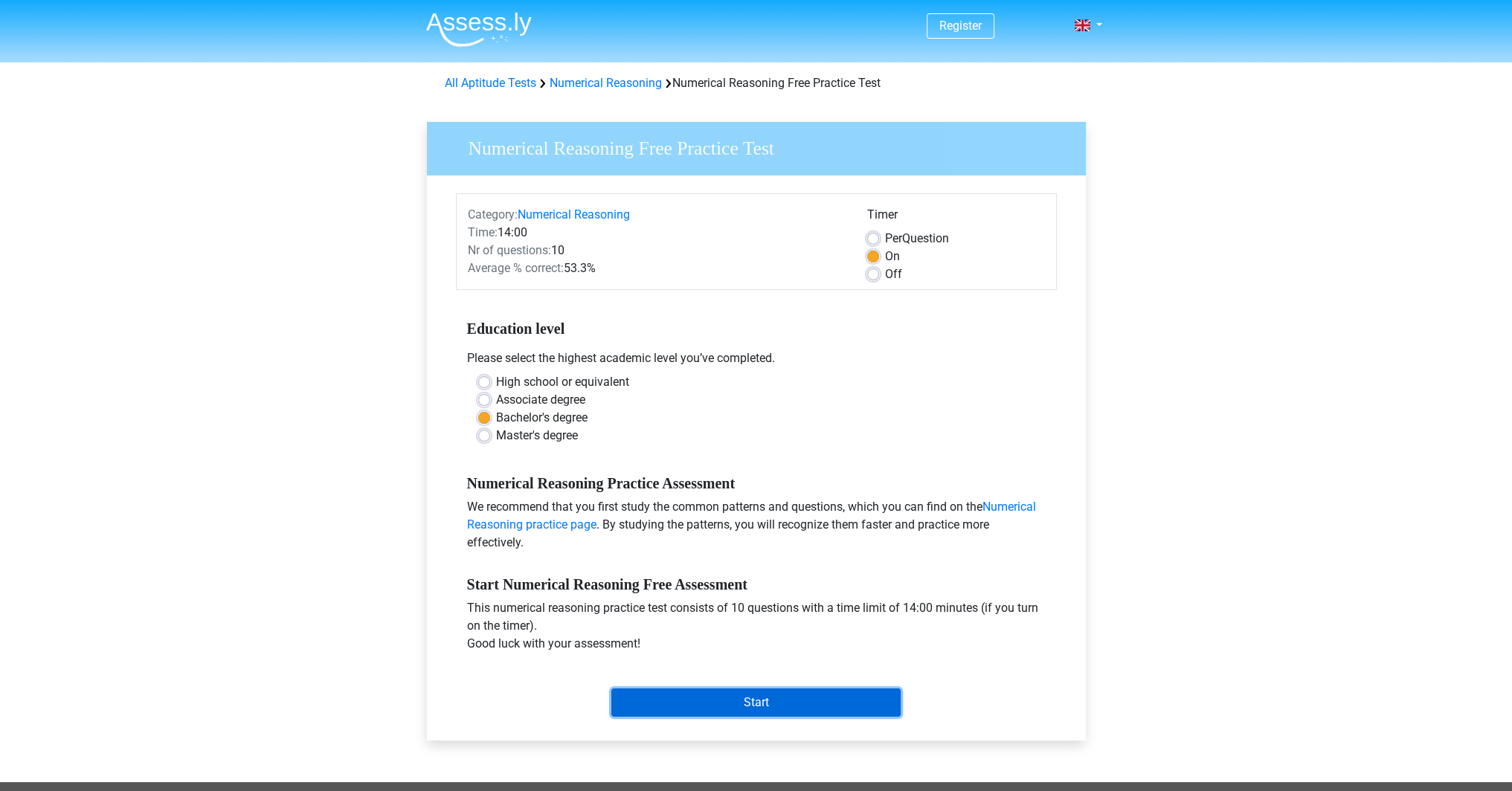
click at [679, 695] on input "Start" at bounding box center [756, 703] width 290 height 28
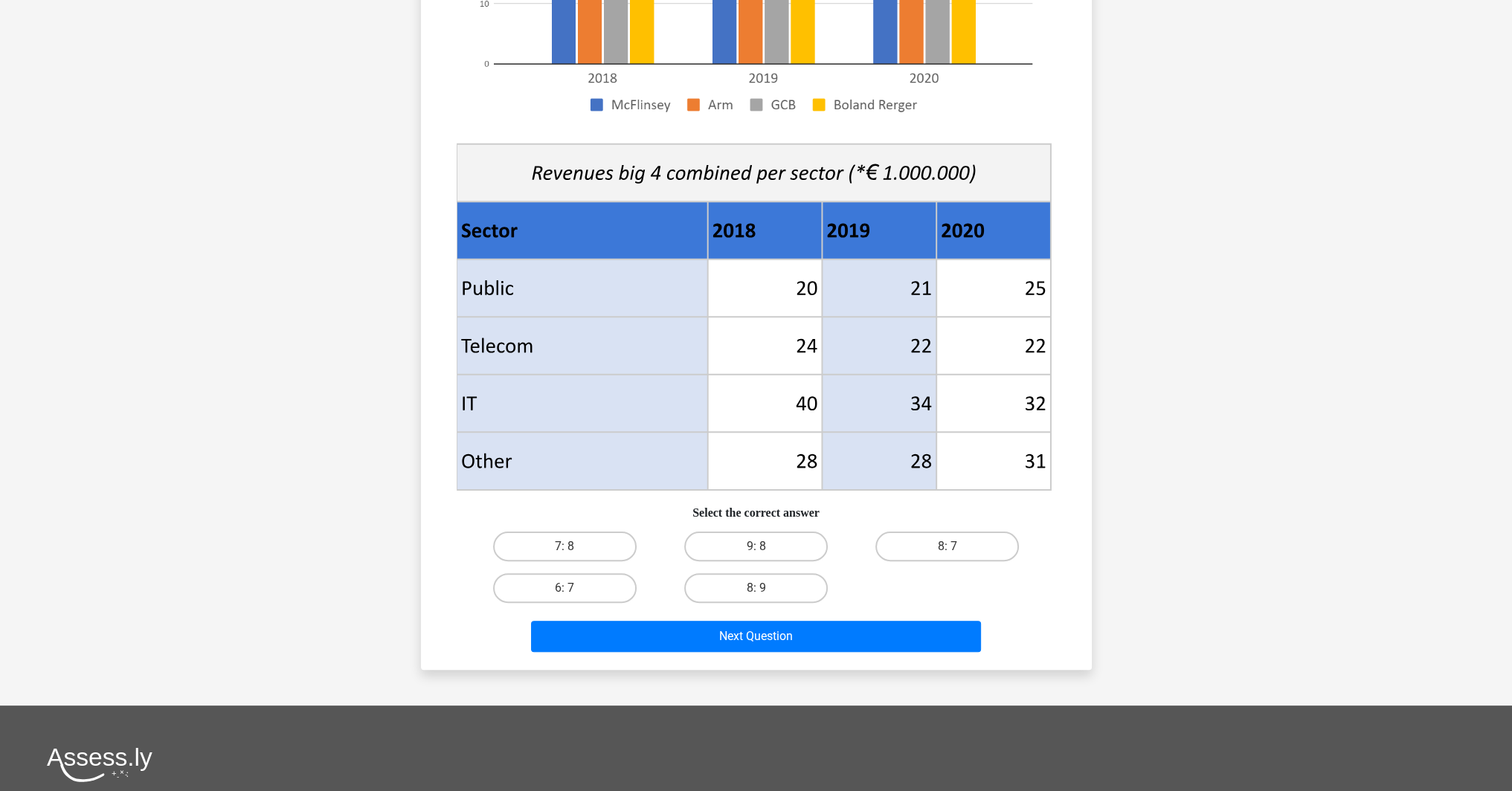
scroll to position [446, 0]
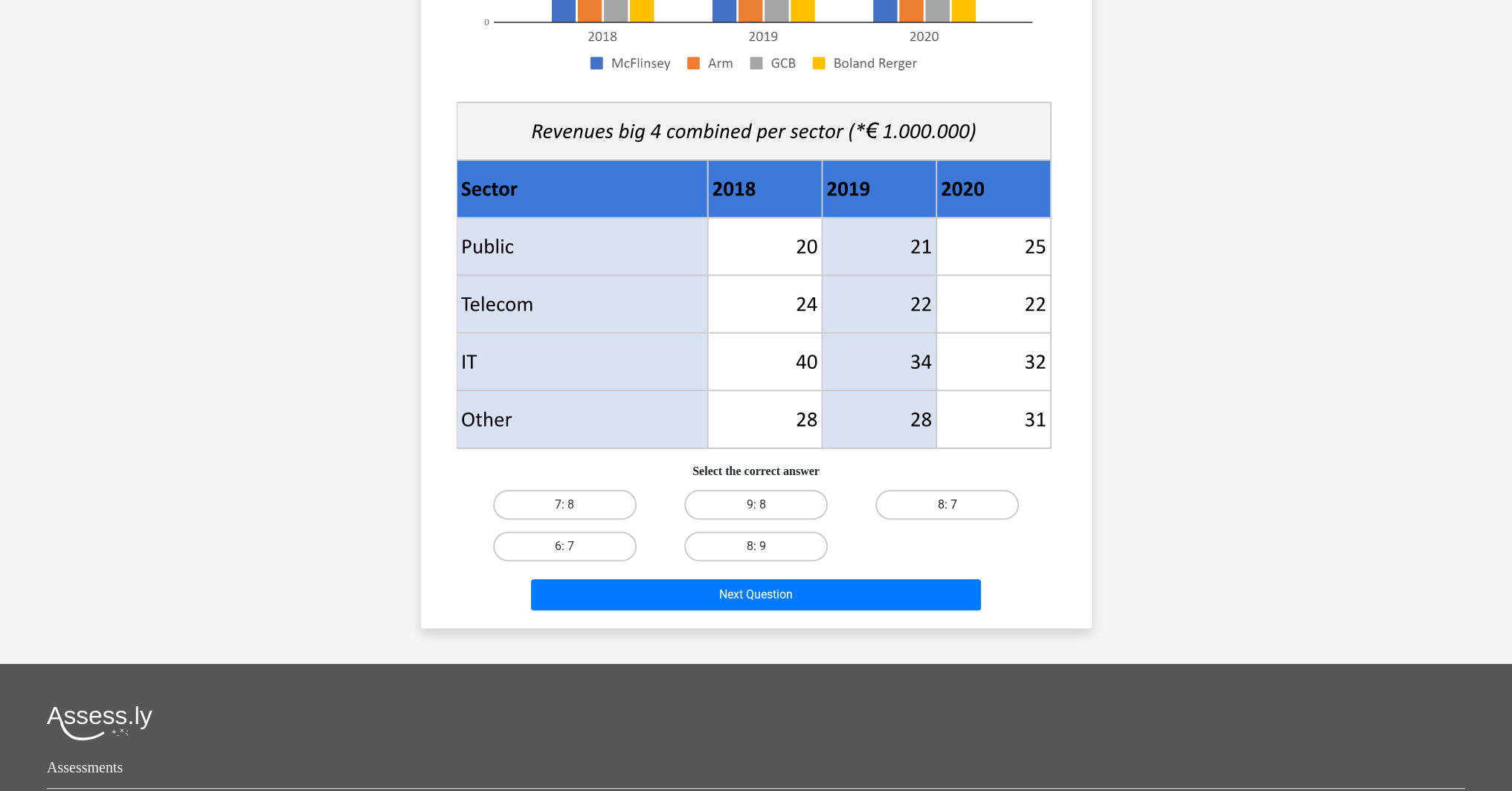
click at [922, 507] on label "8: 7" at bounding box center [947, 506] width 143 height 30
click at [948, 507] on input "8: 7" at bounding box center [953, 510] width 10 height 10
radio input "true"
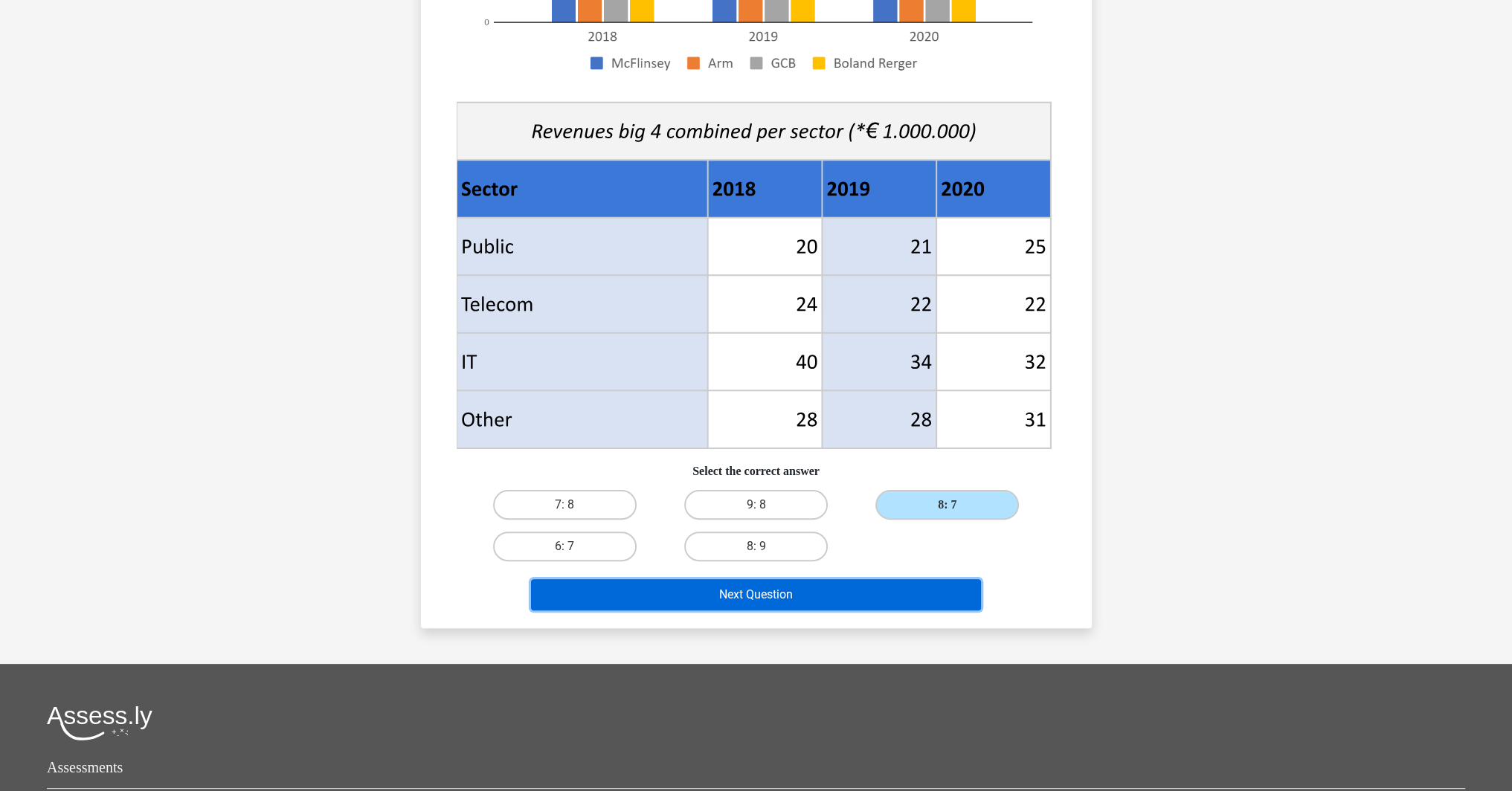
click at [801, 598] on button "Next Question" at bounding box center [756, 594] width 450 height 31
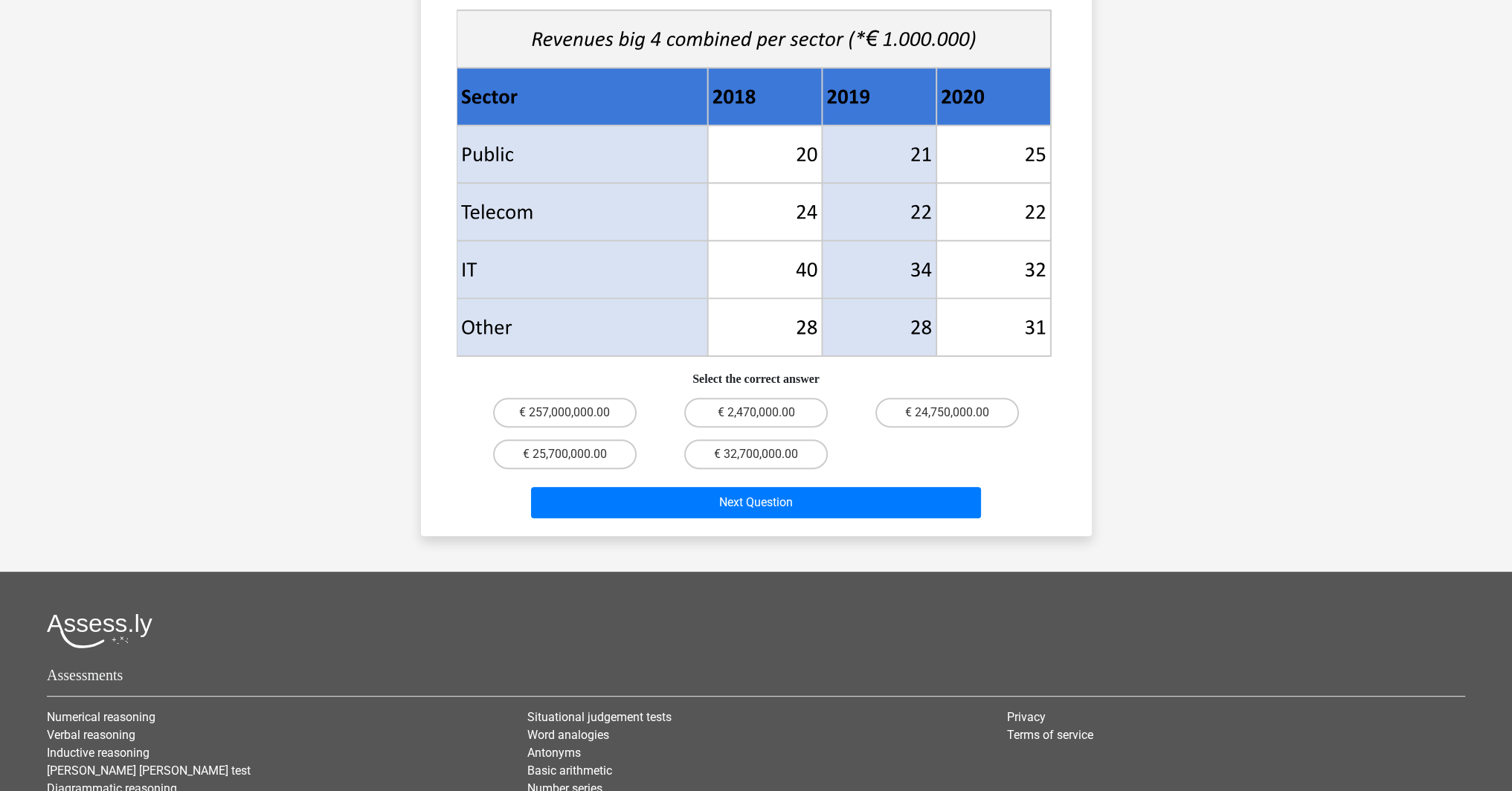
scroll to position [595, 0]
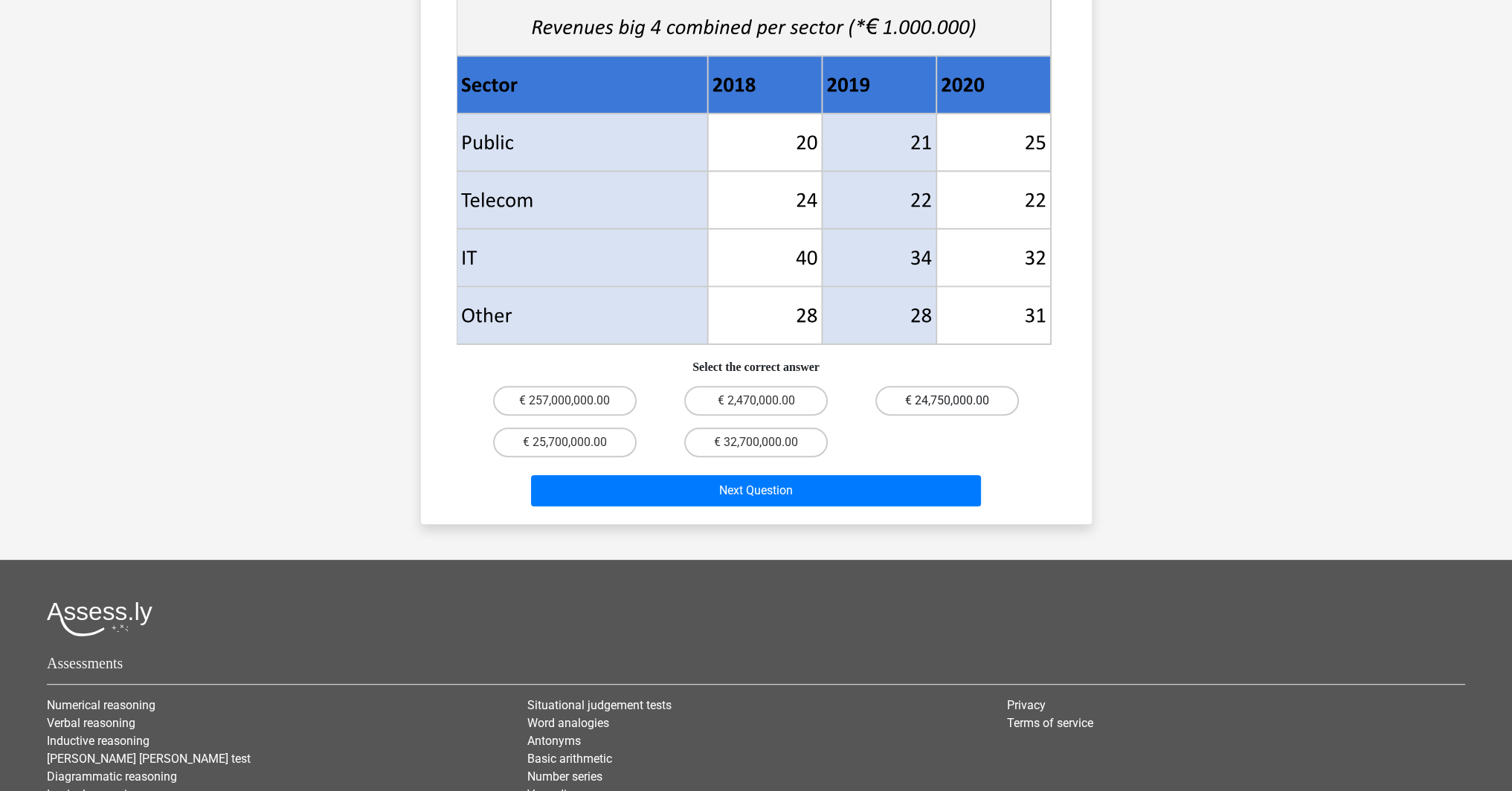
click at [905, 386] on label "€ 24,750,000.00" at bounding box center [947, 401] width 143 height 30
click at [948, 401] on input "€ 24,750,000.00" at bounding box center [953, 406] width 10 height 10
radio input "true"
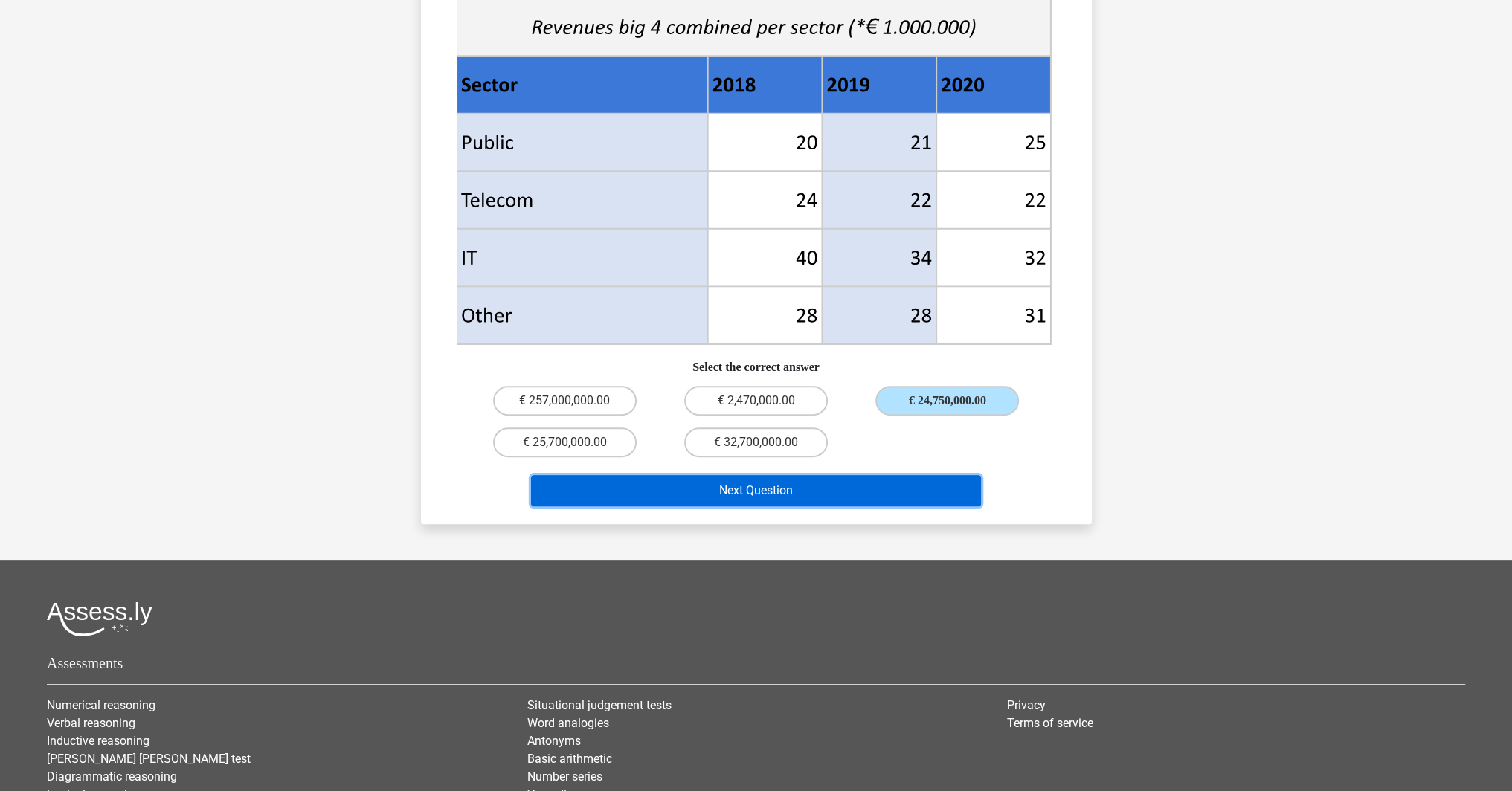
click at [812, 475] on button "Next Question" at bounding box center [756, 491] width 450 height 31
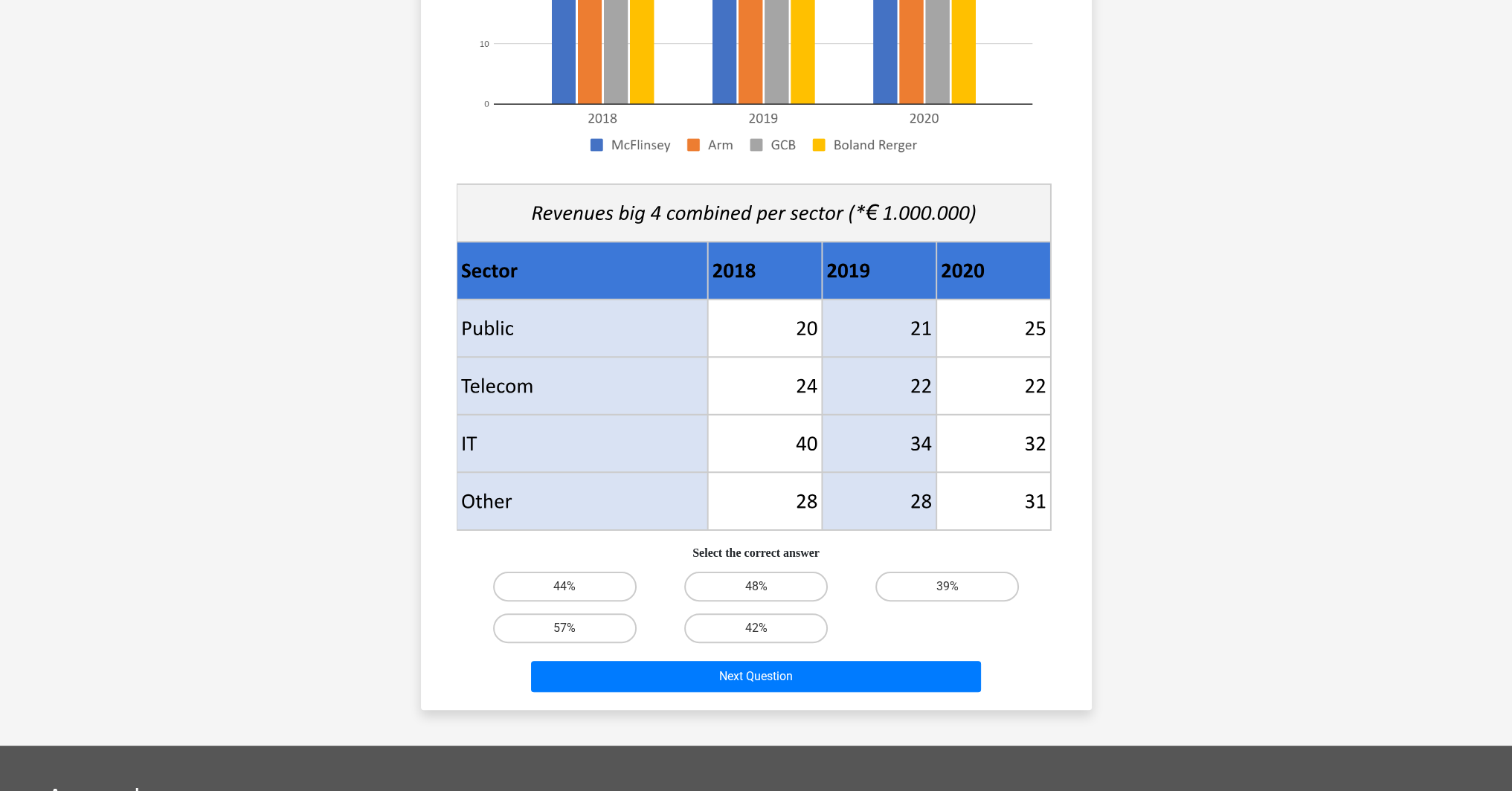
scroll to position [372, 0]
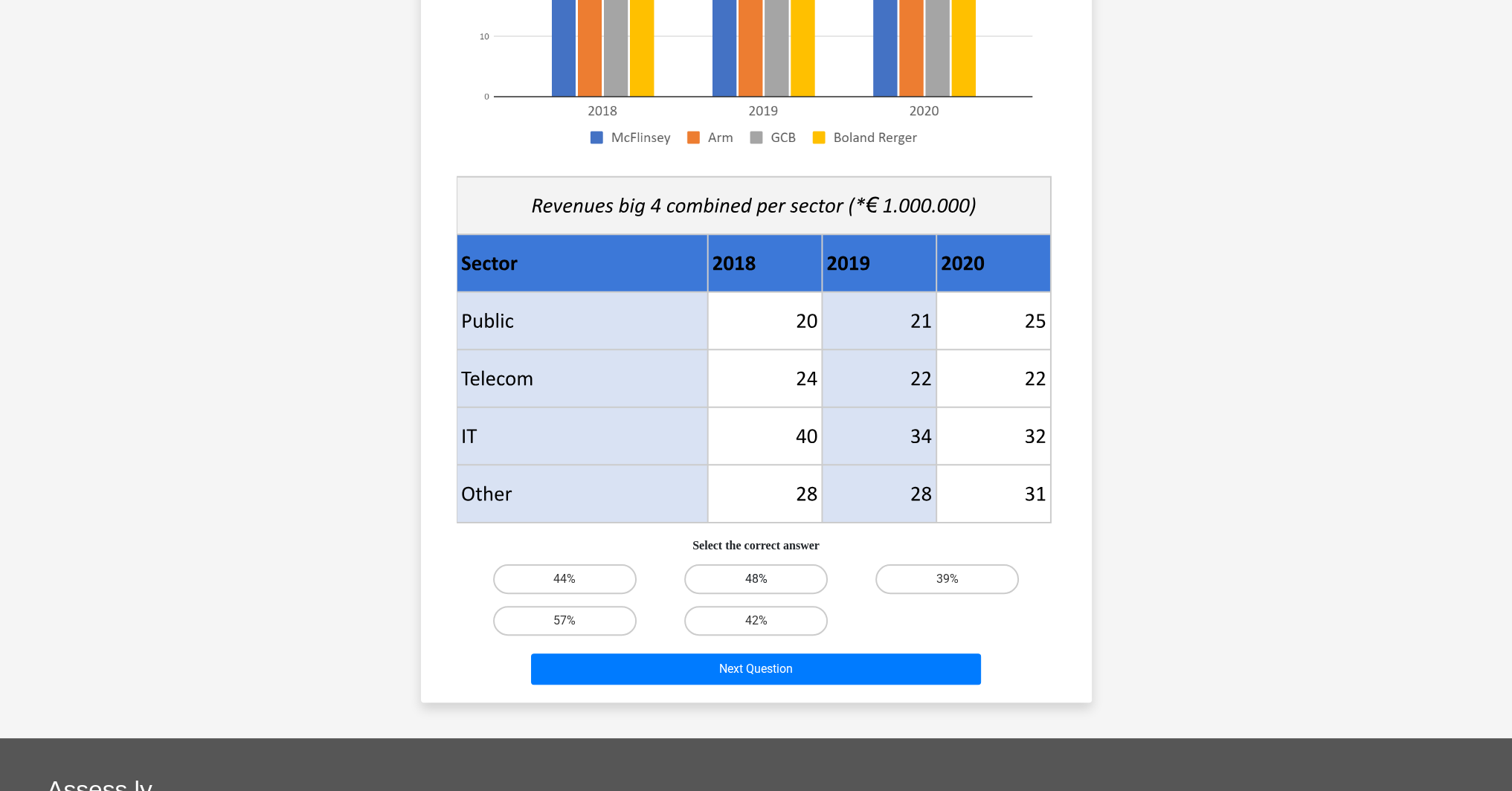
click at [749, 578] on label "48%" at bounding box center [755, 579] width 143 height 30
click at [756, 579] on input "48%" at bounding box center [761, 584] width 10 height 10
radio input "true"
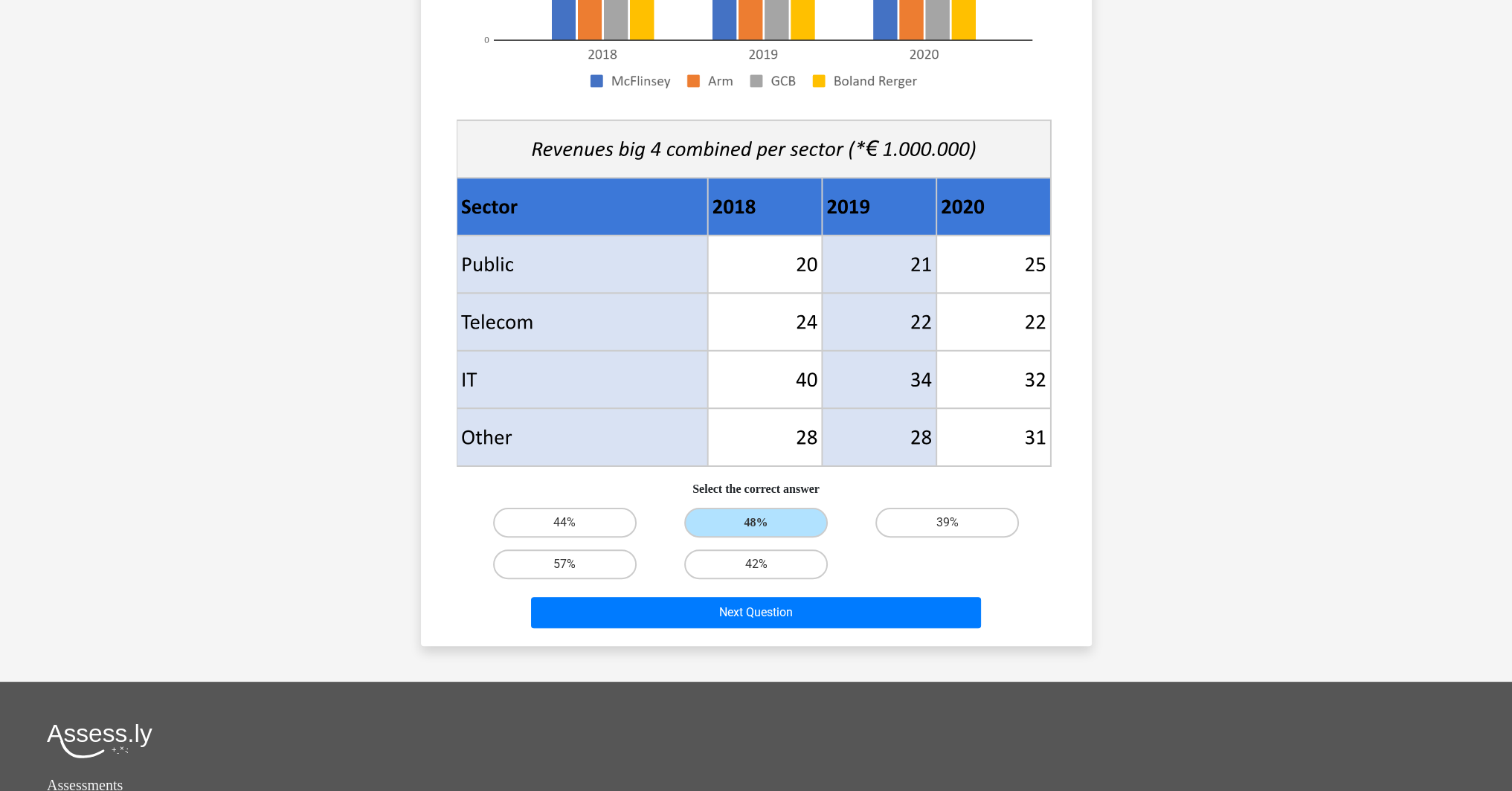
scroll to position [446, 0]
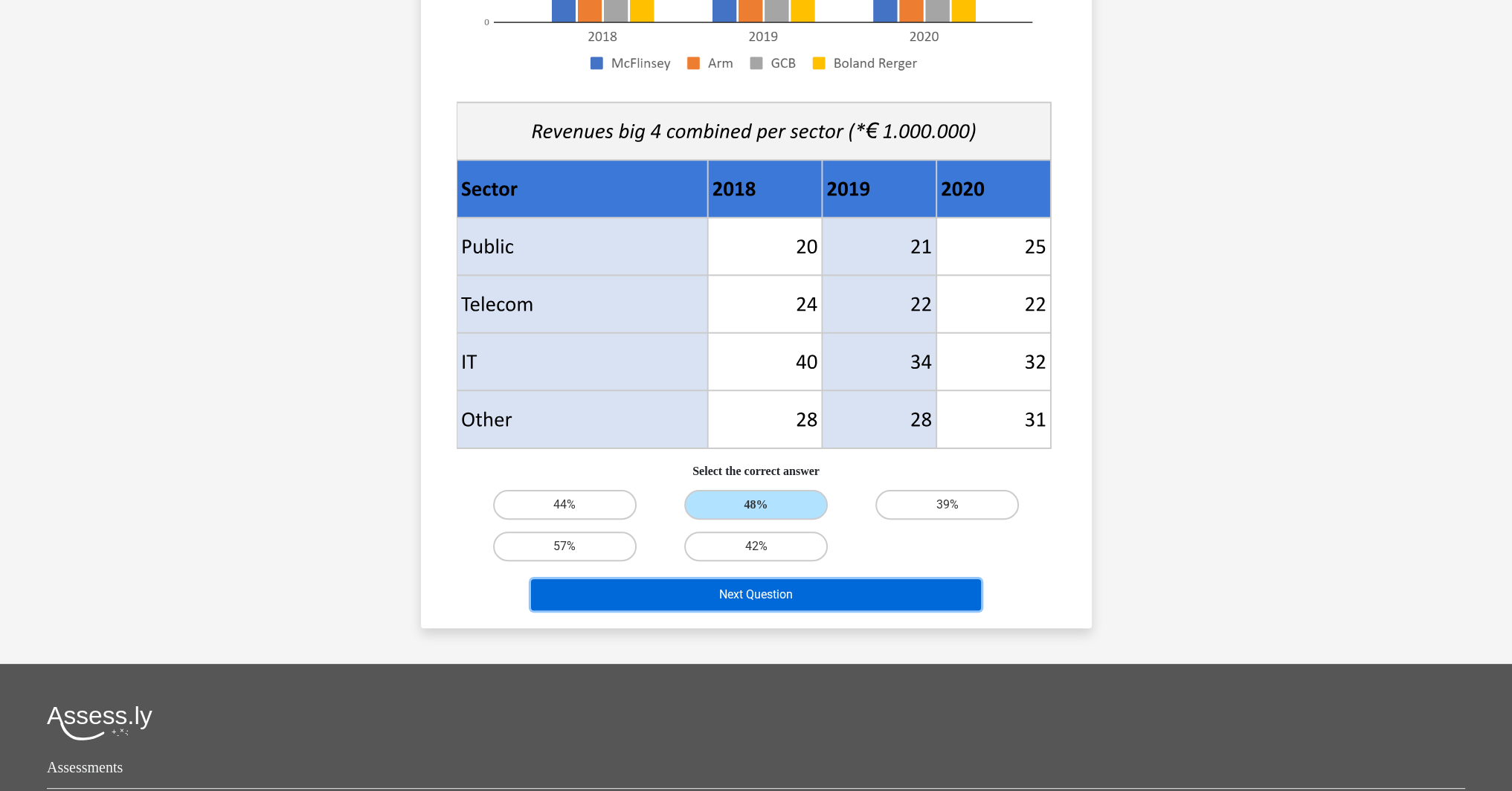
click at [784, 598] on button "Next Question" at bounding box center [756, 594] width 450 height 31
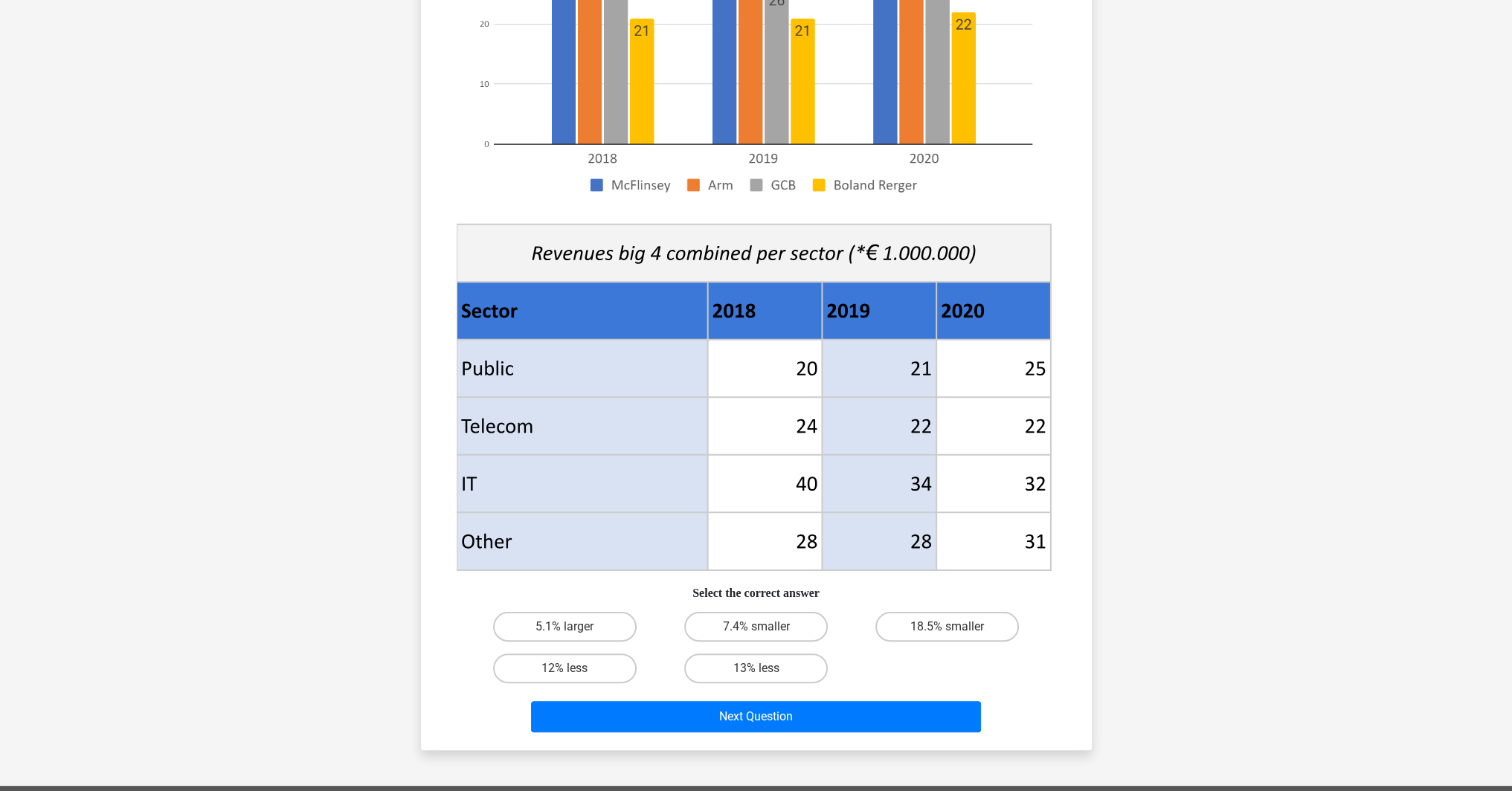
scroll to position [372, 0]
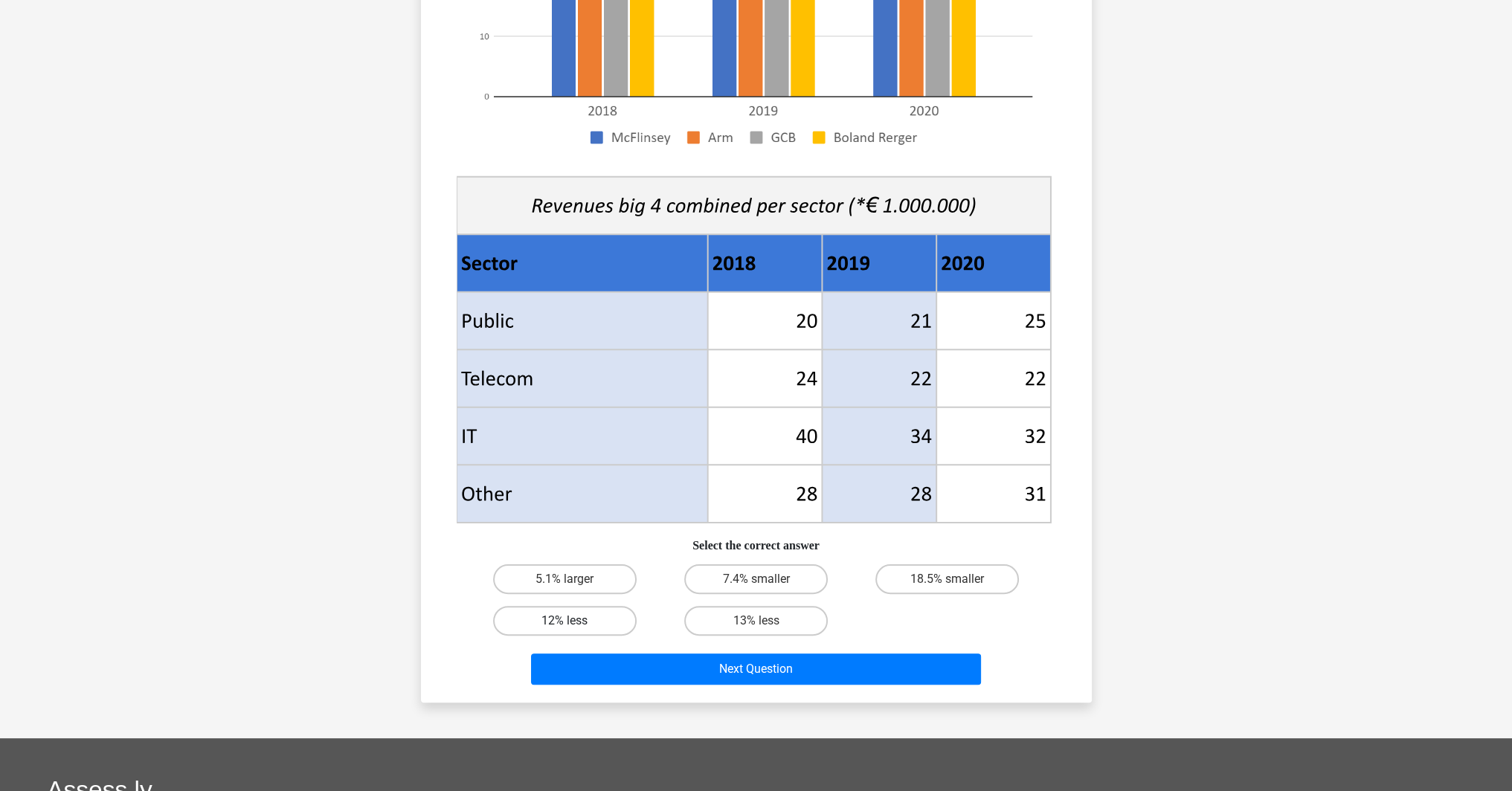
drag, startPoint x: 570, startPoint y: 614, endPoint x: 586, endPoint y: 619, distance: 16.8
click at [571, 614] on label "12% less" at bounding box center [564, 621] width 143 height 30
click at [571, 621] on input "12% less" at bounding box center [569, 626] width 10 height 10
radio input "true"
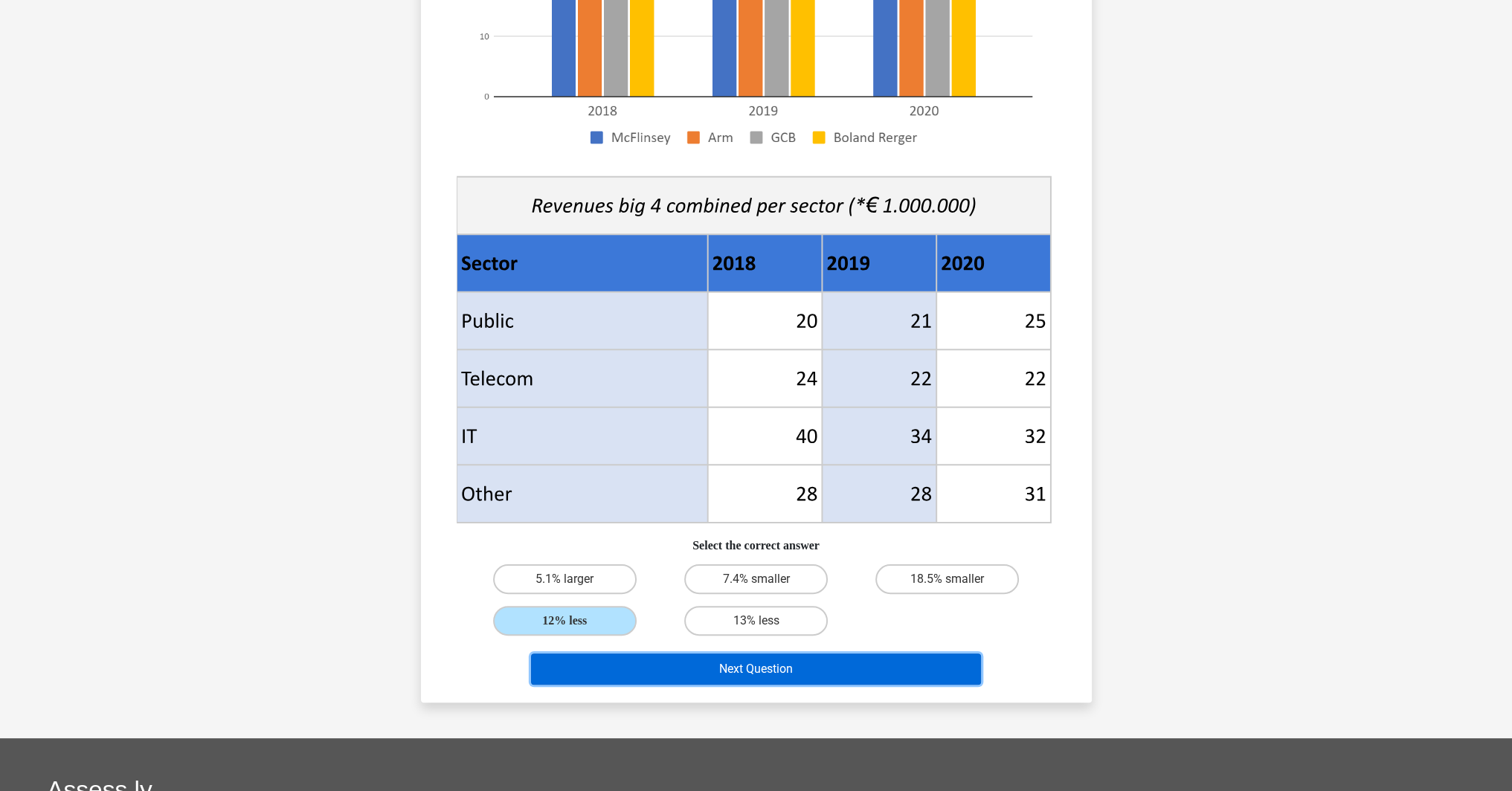
click at [786, 670] on button "Next Question" at bounding box center [756, 669] width 450 height 31
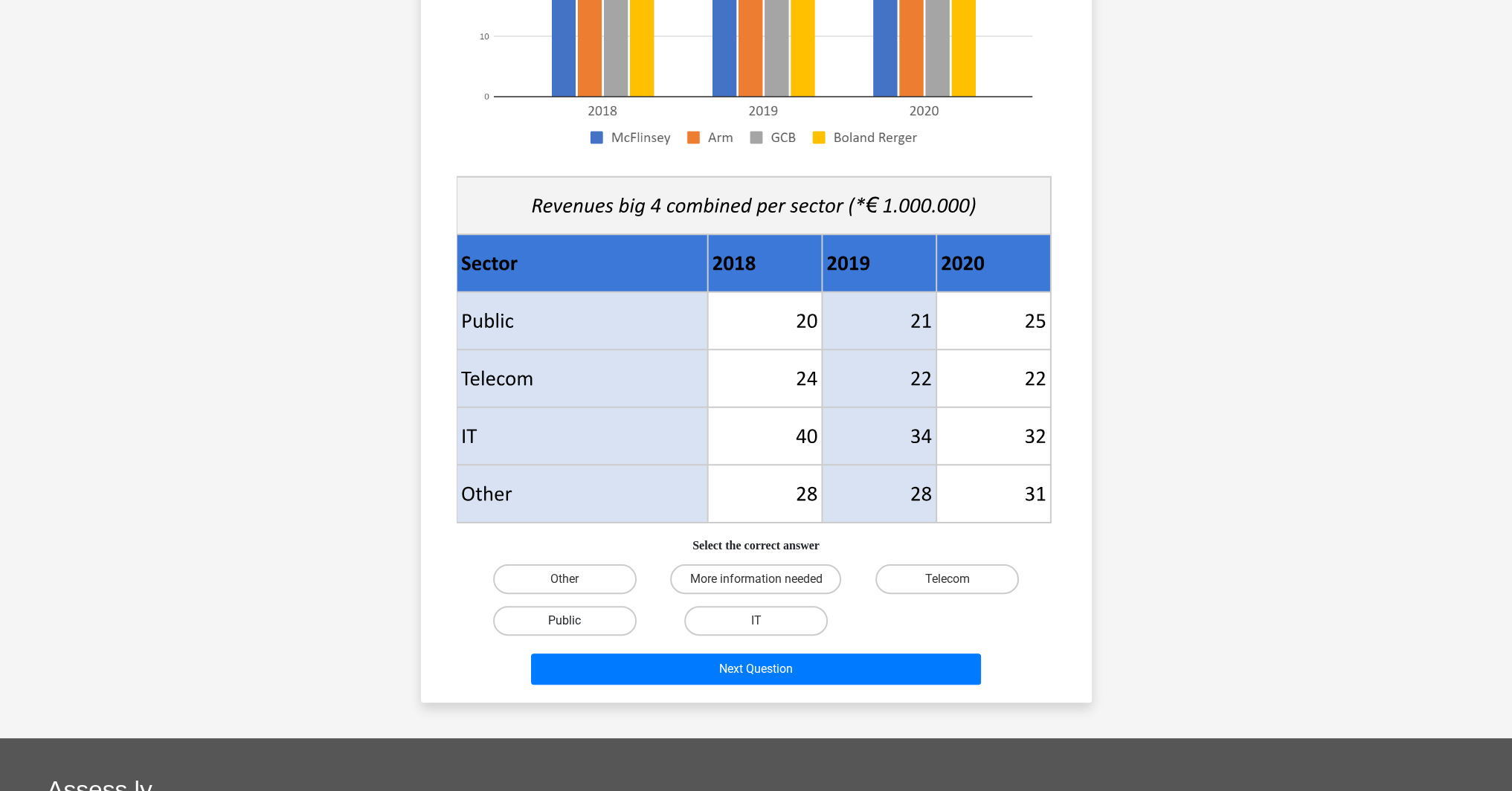
click at [599, 613] on label "Public" at bounding box center [564, 621] width 143 height 30
click at [574, 621] on input "Public" at bounding box center [569, 626] width 10 height 10
radio input "true"
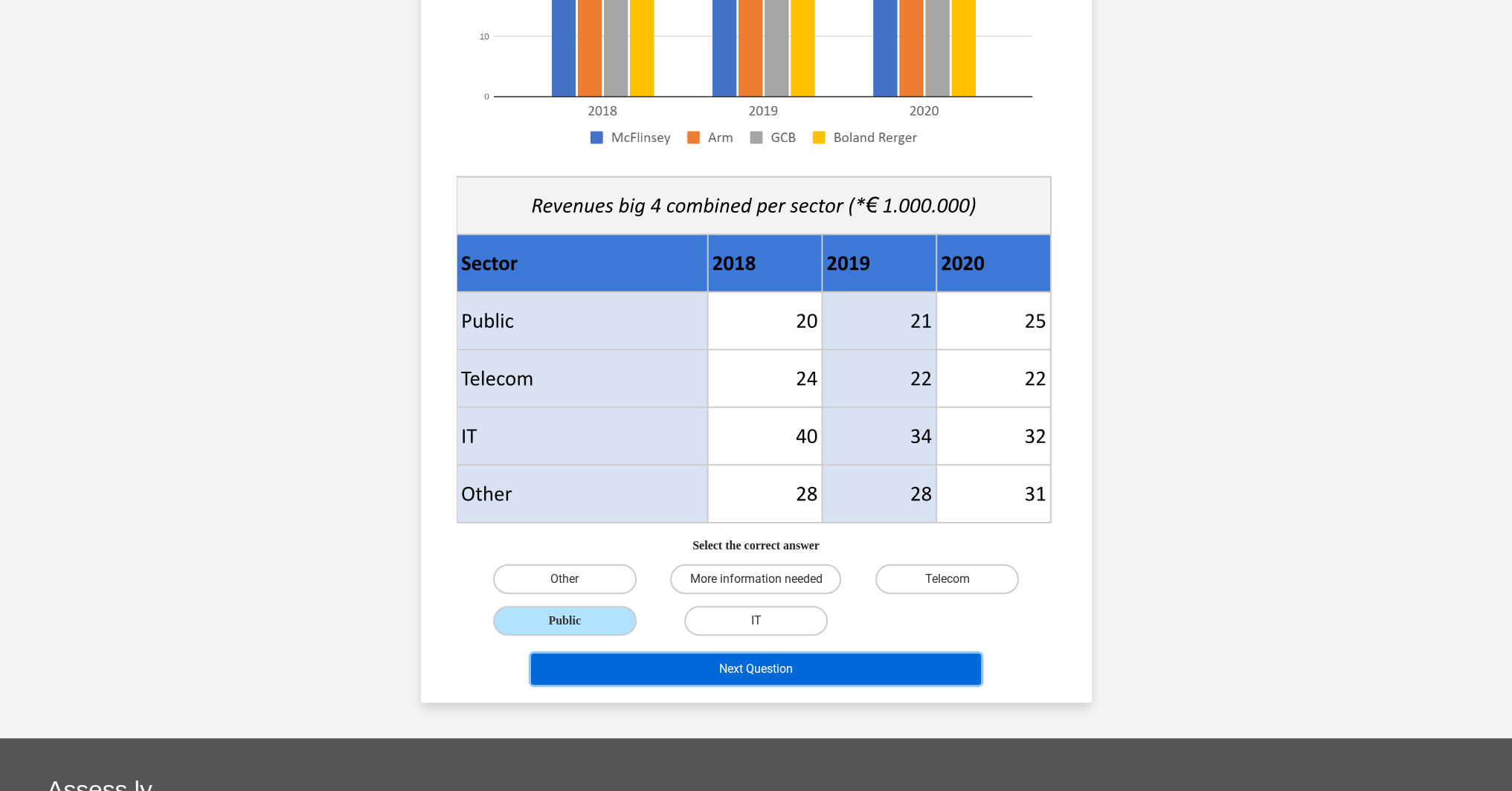
click at [774, 666] on button "Next Question" at bounding box center [756, 669] width 450 height 31
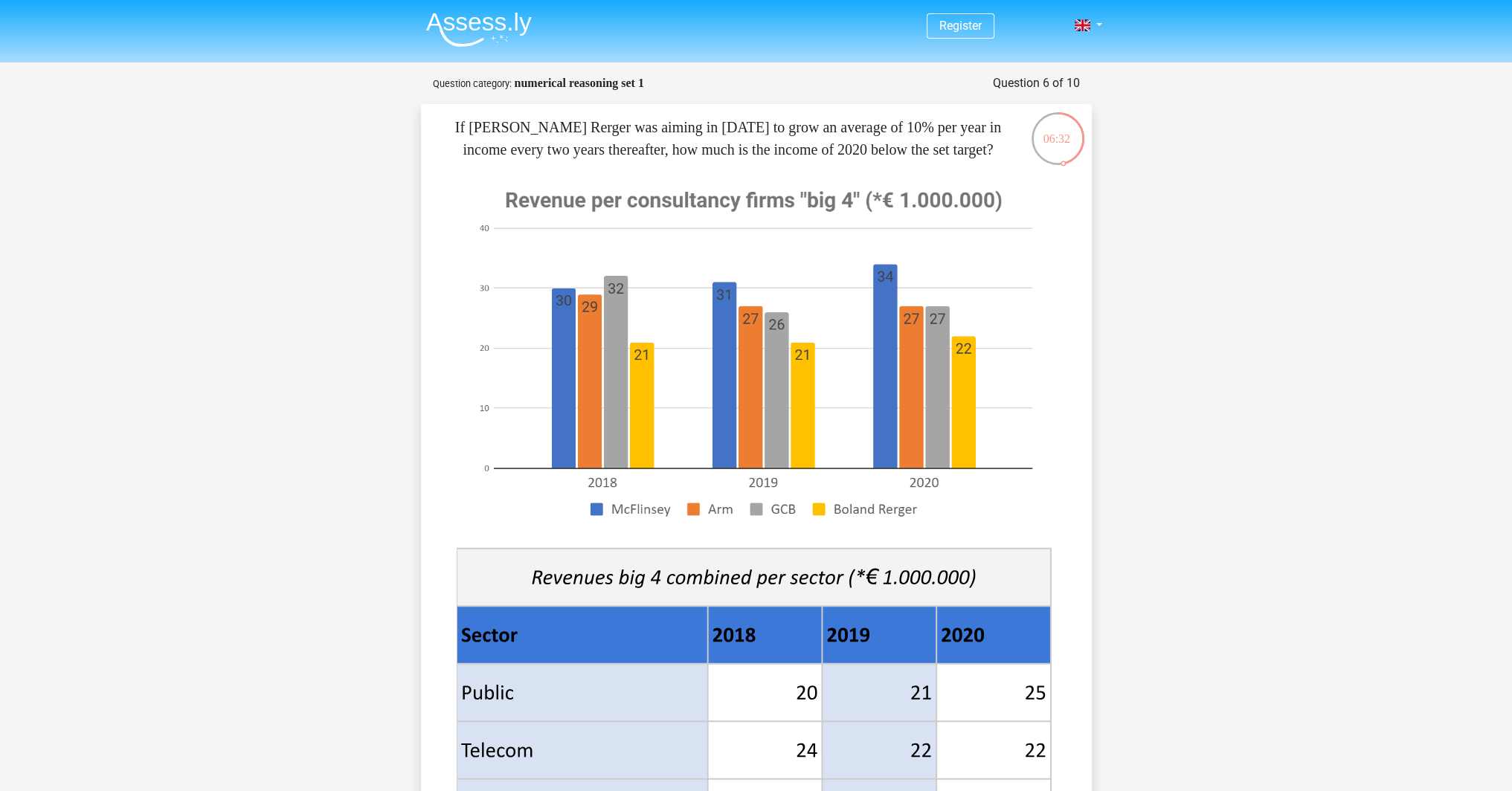
scroll to position [297, 0]
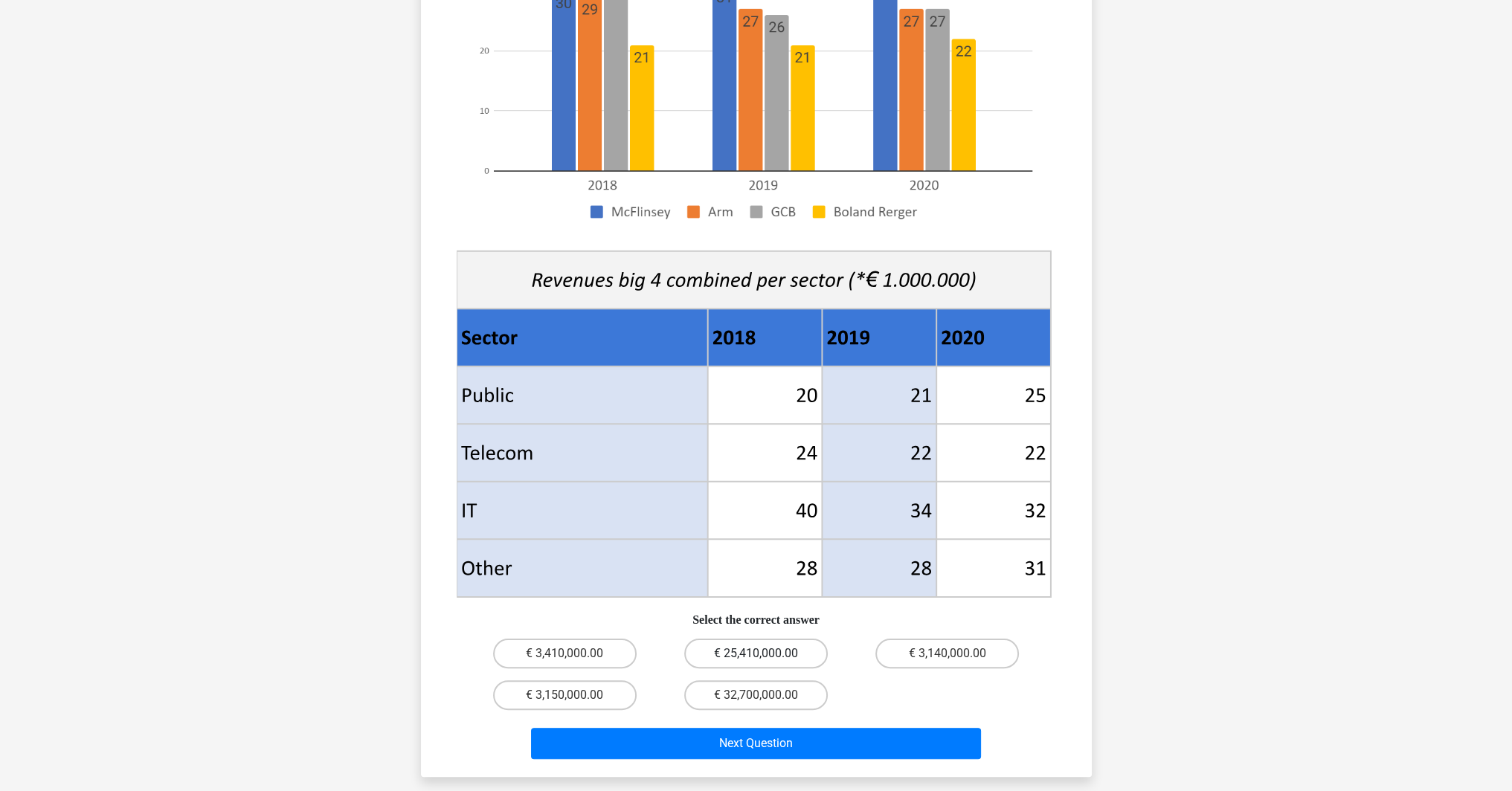
click at [738, 656] on label "€ 25,410,000.00" at bounding box center [755, 654] width 143 height 30
click at [756, 656] on input "€ 25,410,000.00" at bounding box center [761, 659] width 10 height 10
radio input "true"
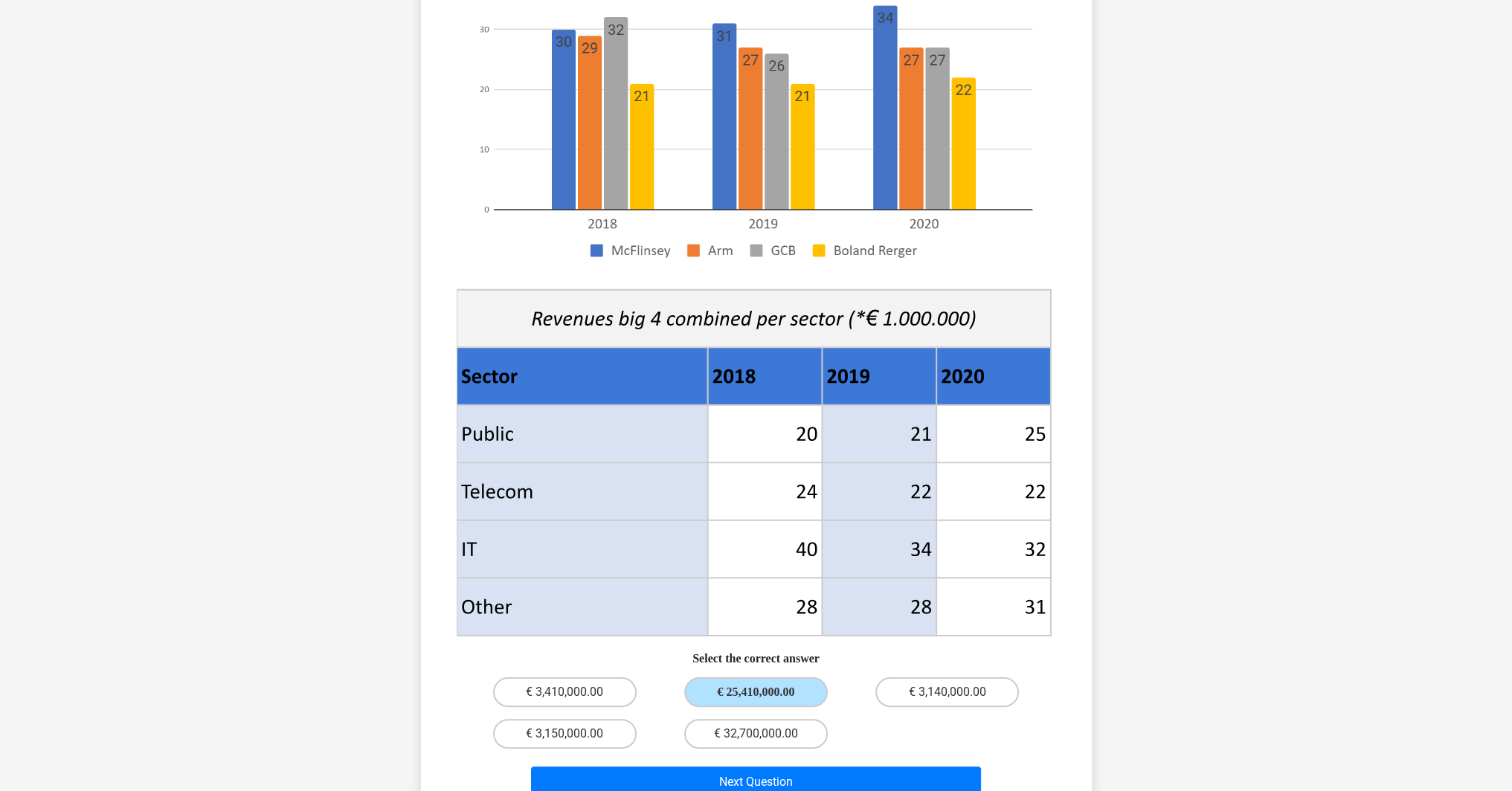
scroll to position [372, 0]
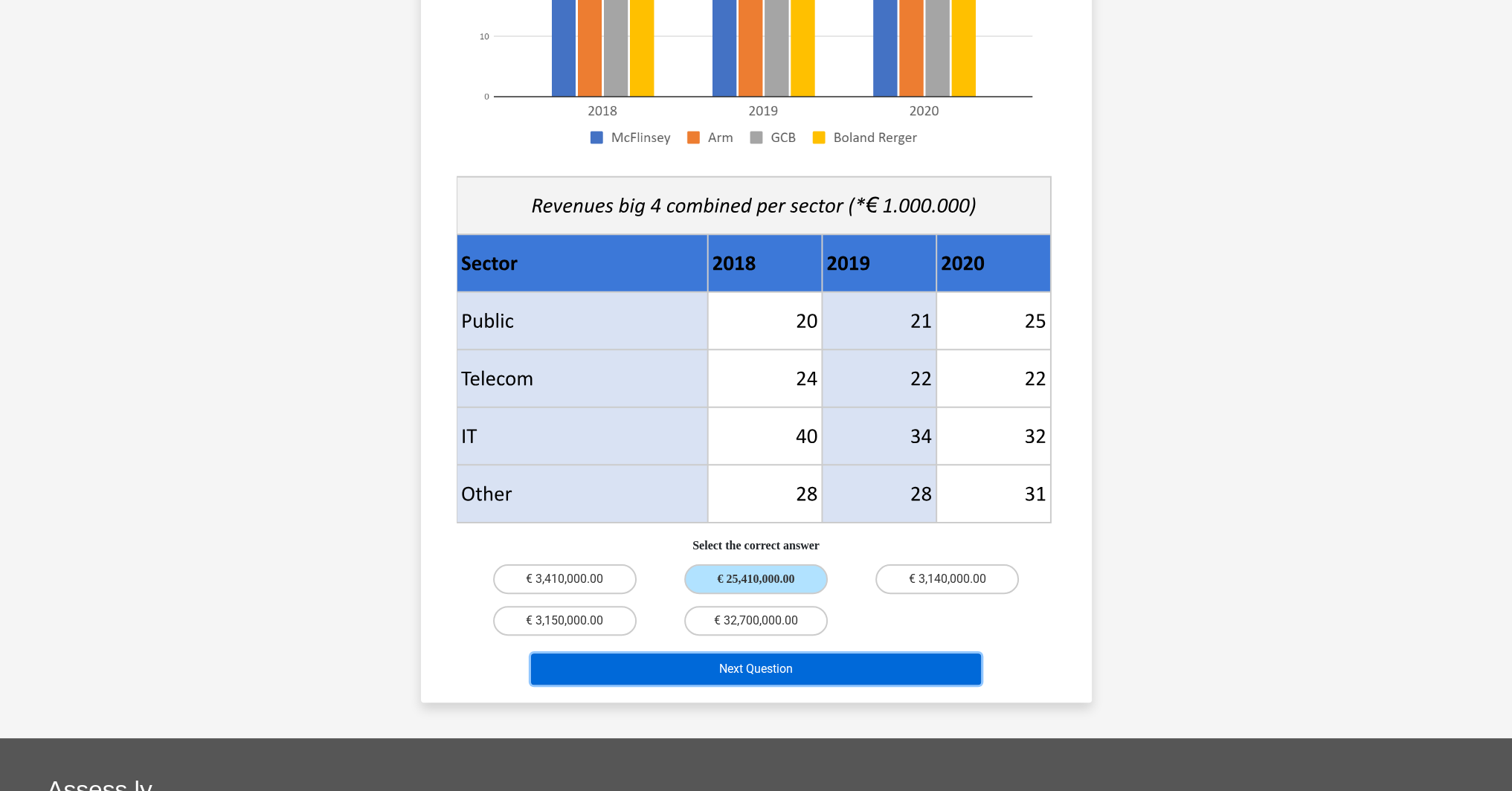
click at [774, 668] on button "Next Question" at bounding box center [756, 669] width 450 height 31
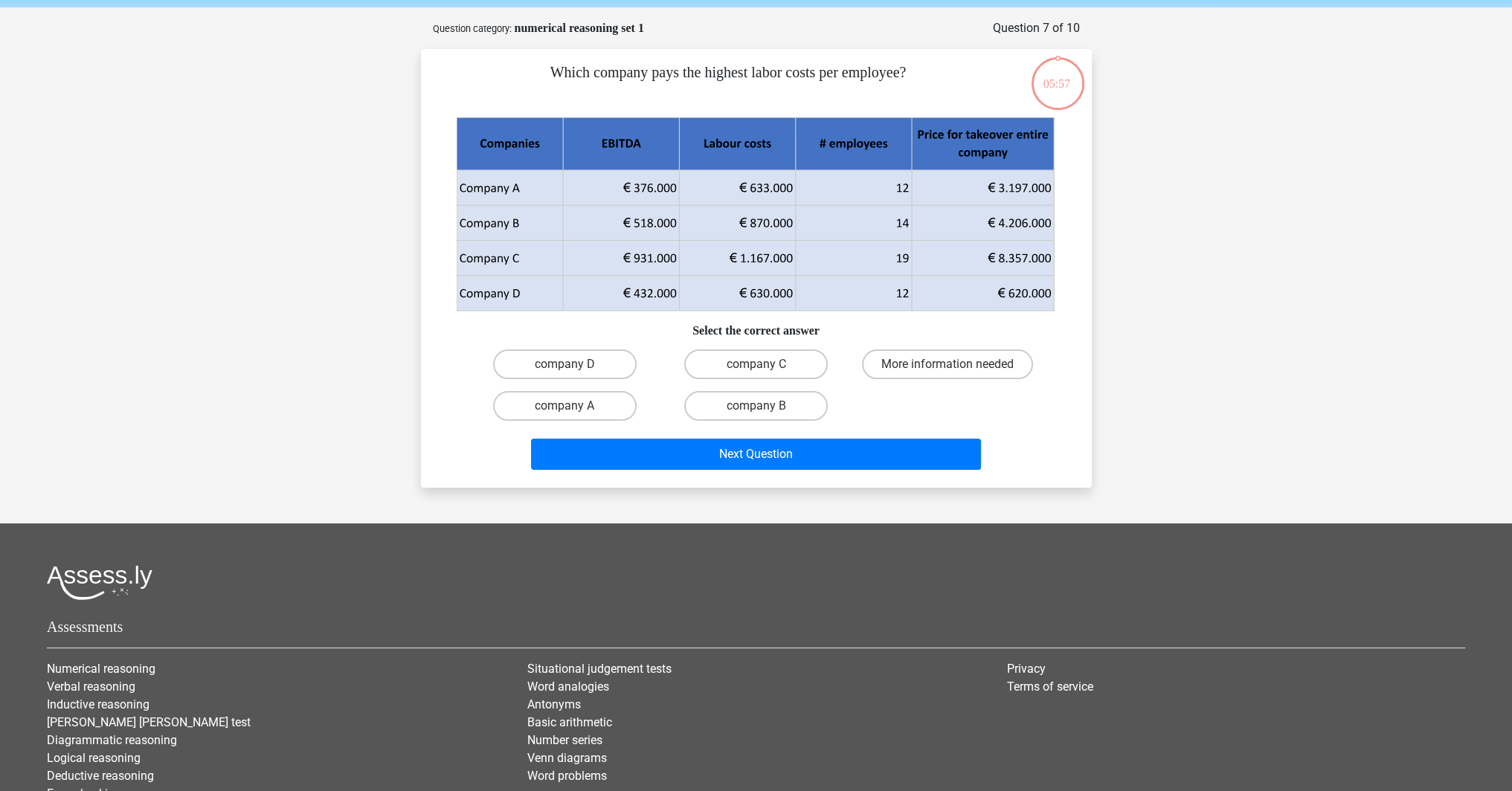
scroll to position [0, 0]
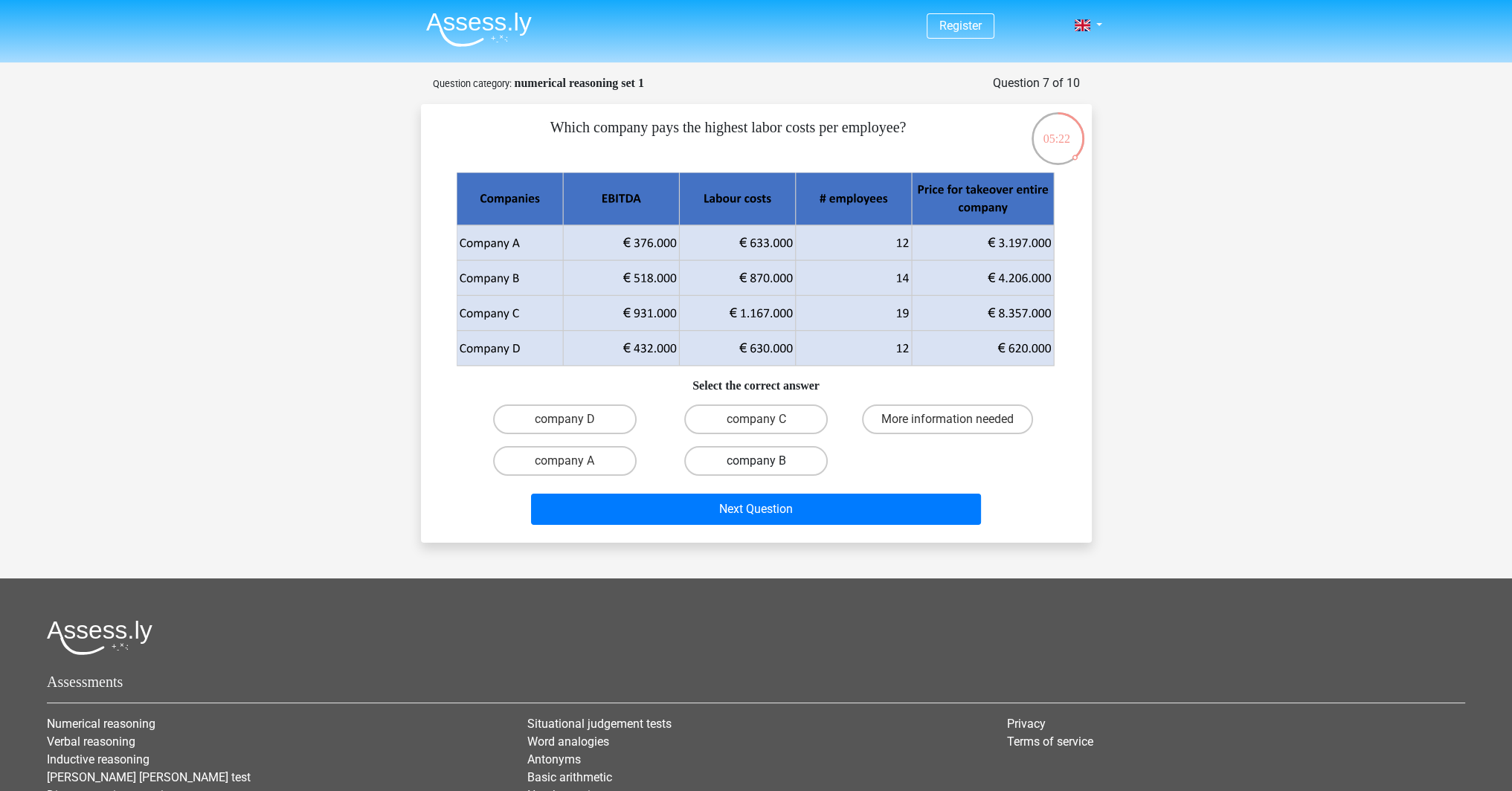
click at [764, 457] on label "company B" at bounding box center [755, 461] width 143 height 30
click at [764, 461] on input "company B" at bounding box center [761, 466] width 10 height 10
radio input "true"
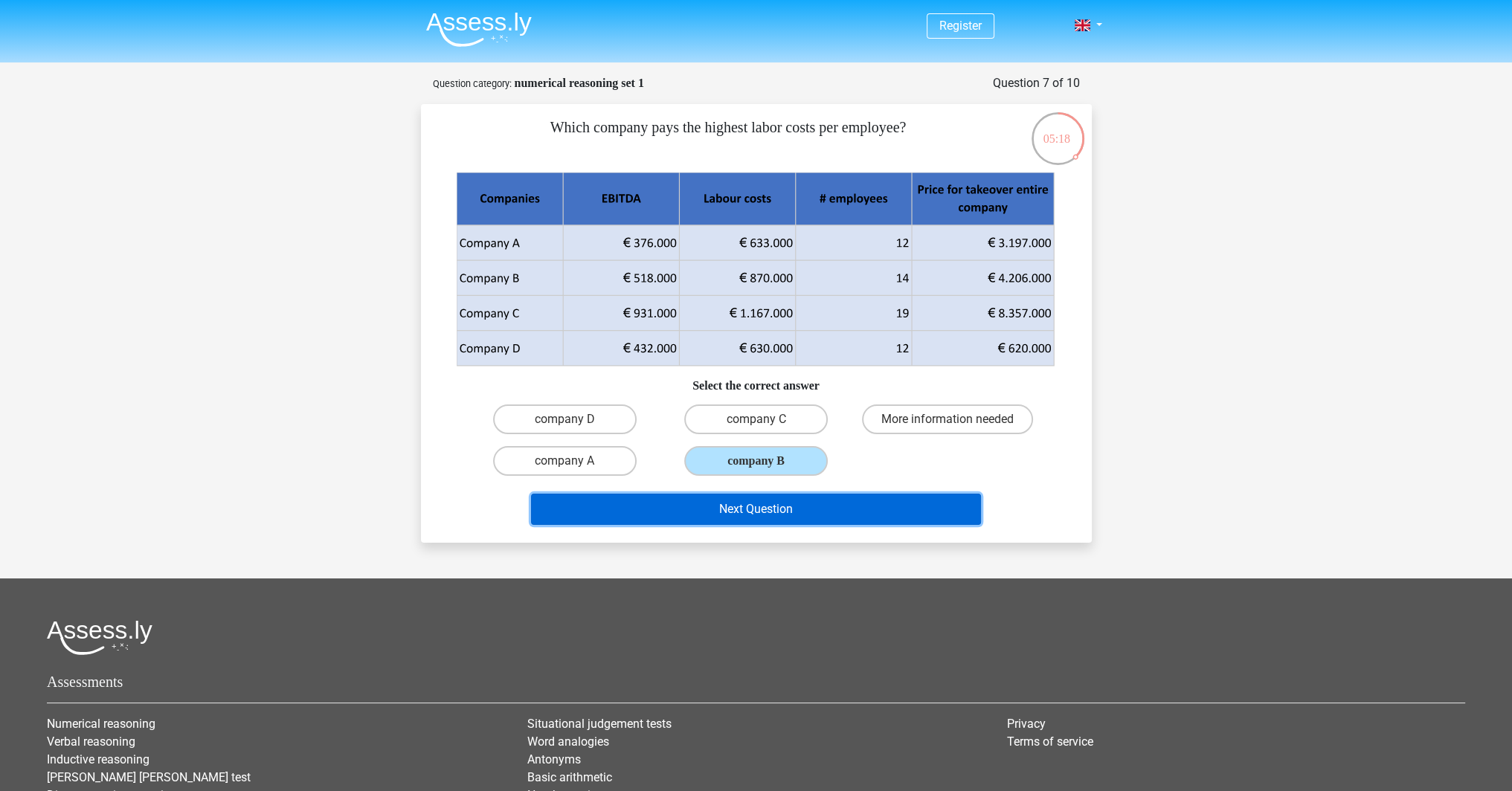
click at [788, 510] on button "Next Question" at bounding box center [756, 509] width 450 height 31
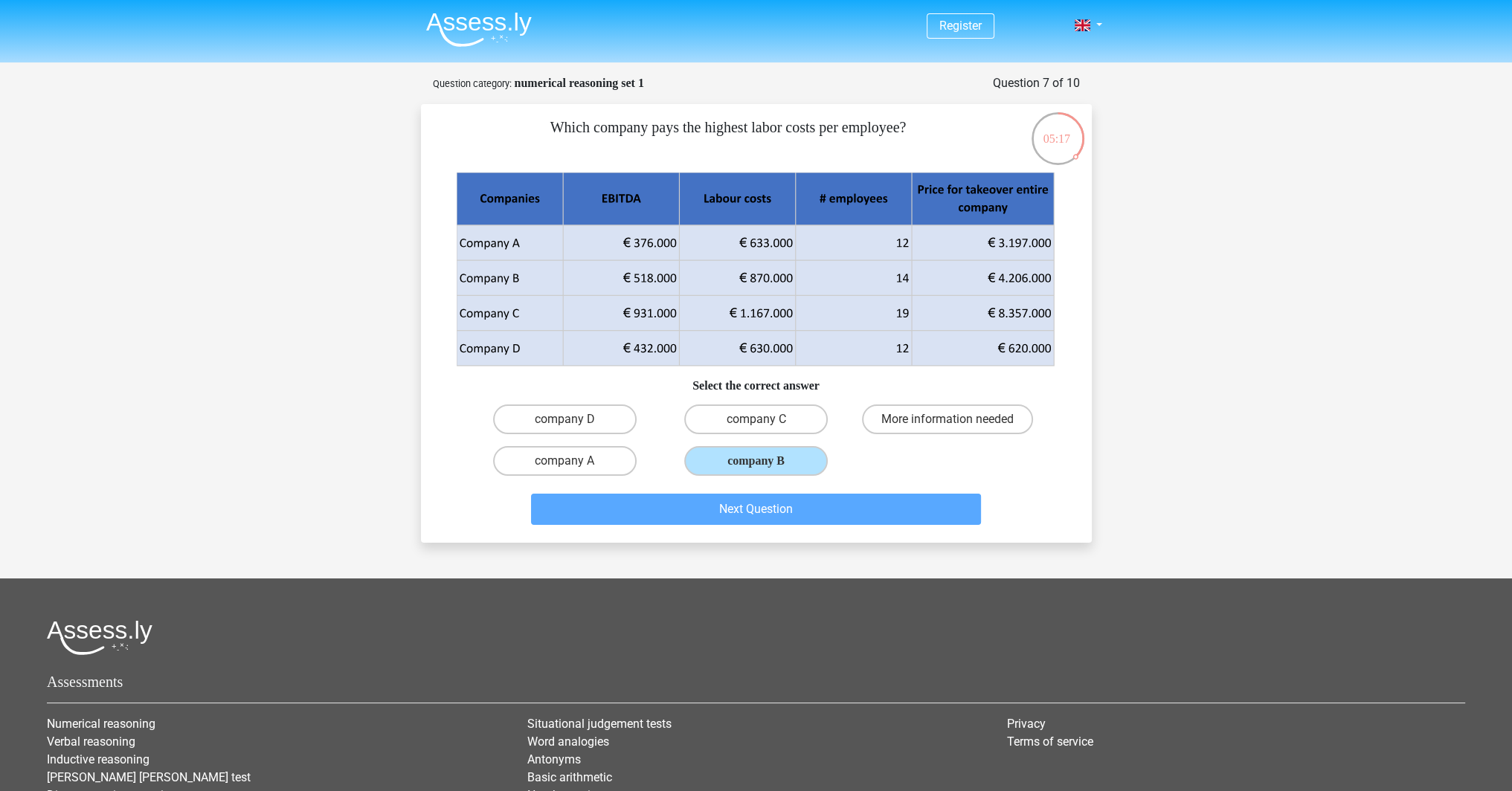
scroll to position [74, 0]
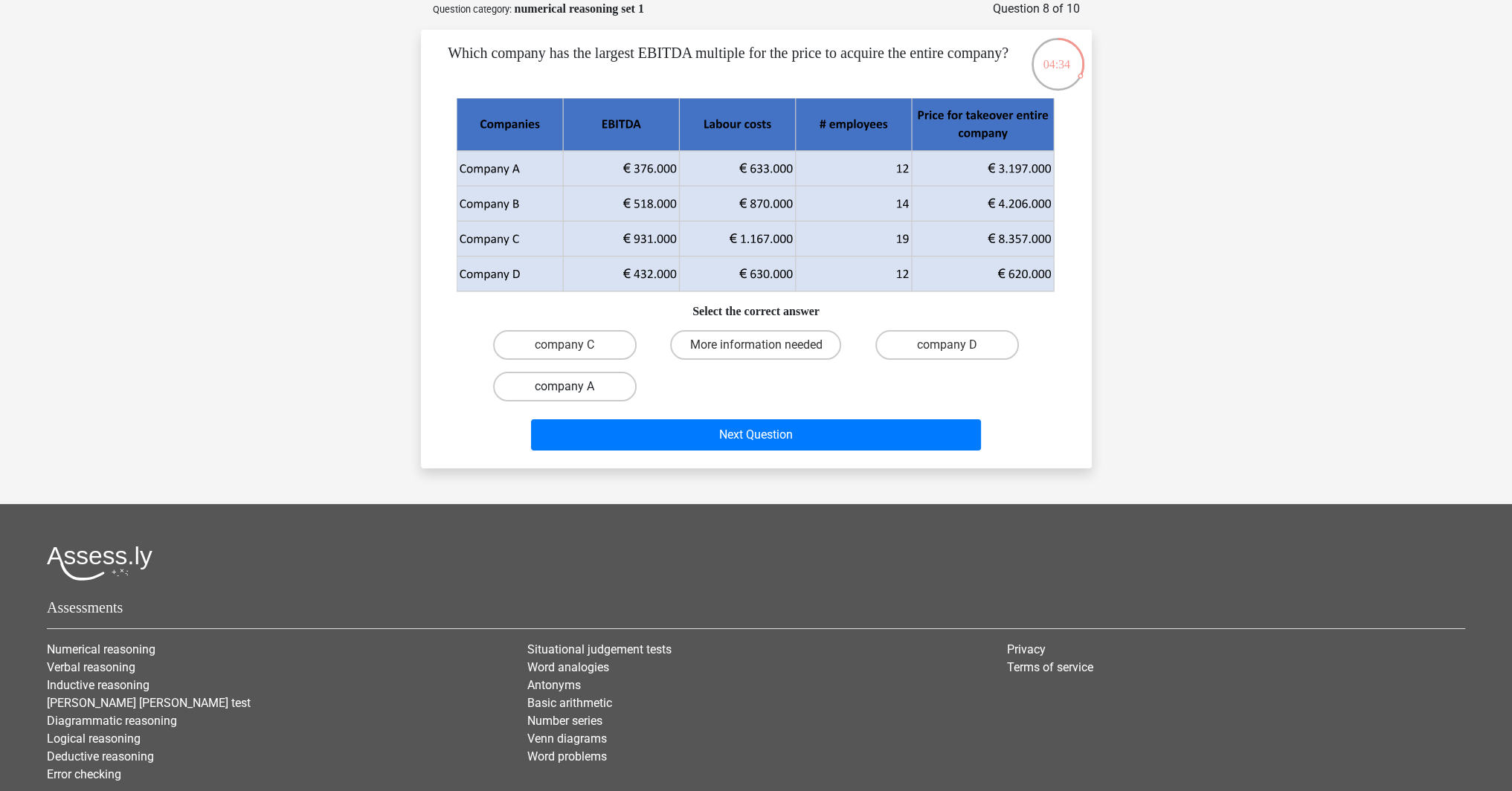
drag, startPoint x: 574, startPoint y: 387, endPoint x: 672, endPoint y: 408, distance: 100.2
click at [575, 387] on label "company A" at bounding box center [564, 387] width 143 height 30
click at [574, 387] on input "company A" at bounding box center [569, 392] width 10 height 10
radio input "true"
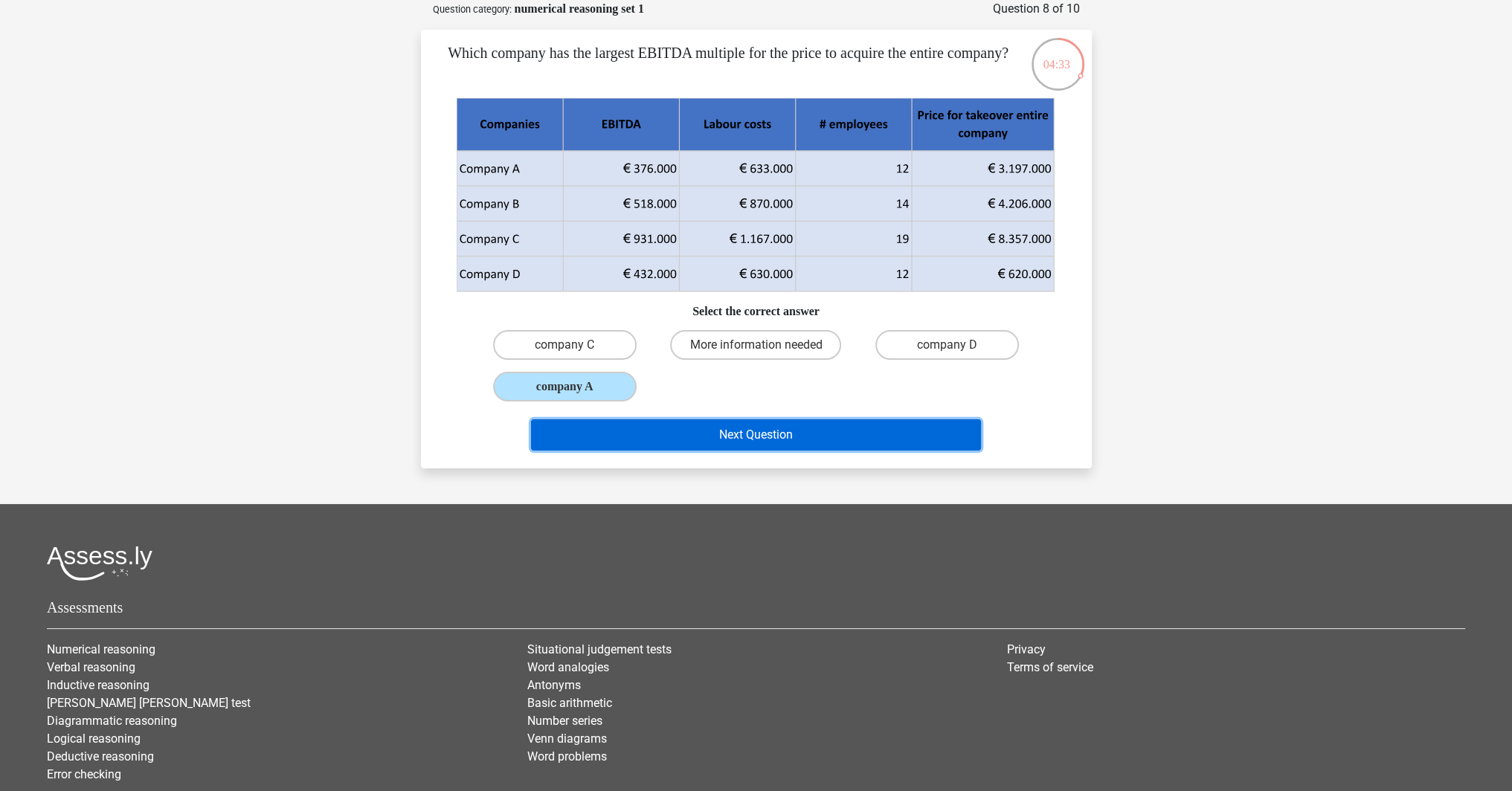
click at [744, 444] on button "Next Question" at bounding box center [756, 434] width 450 height 31
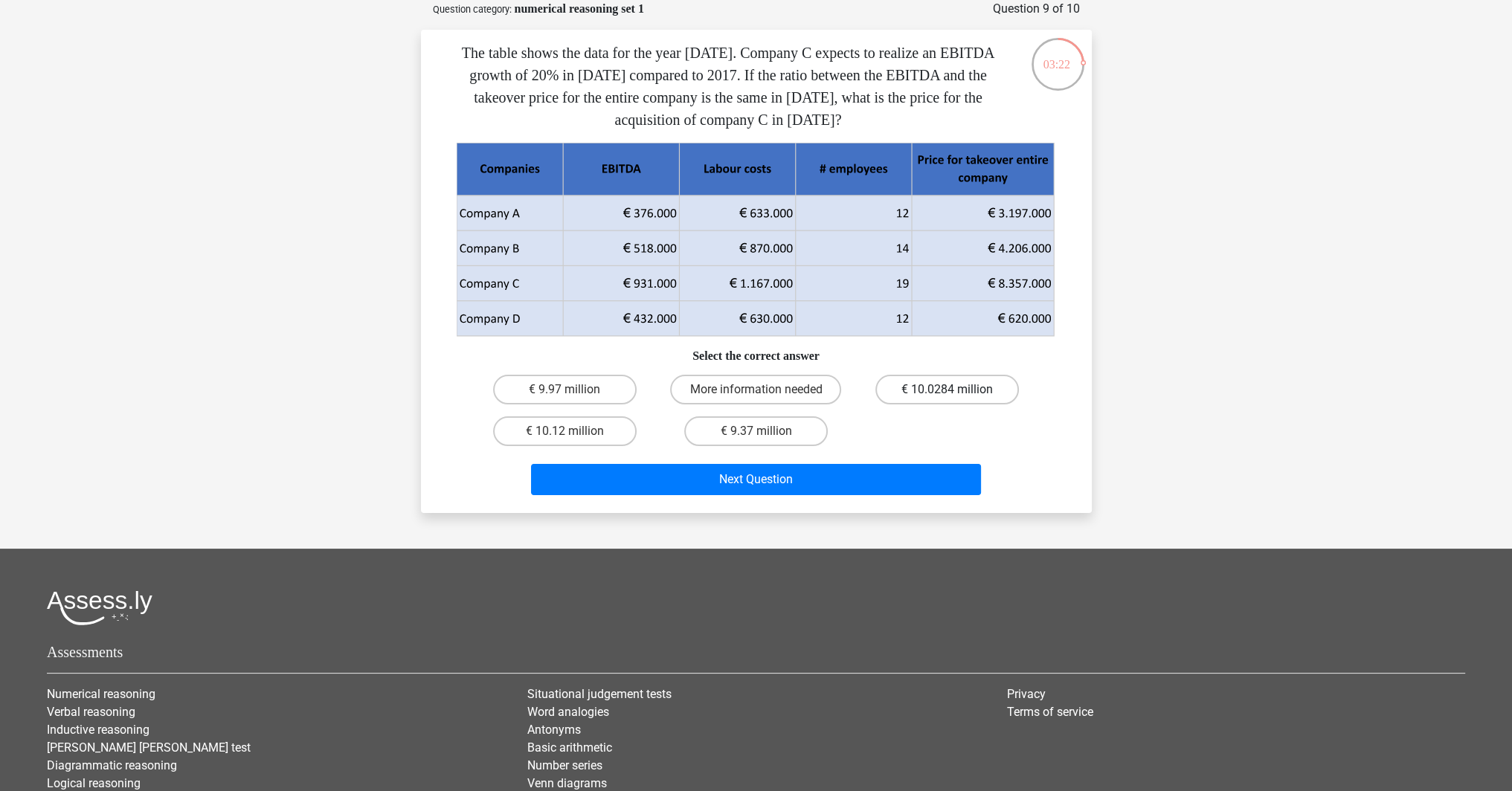
click at [944, 382] on label "€ 10.0284 million" at bounding box center [947, 390] width 143 height 30
click at [948, 390] on input "€ 10.0284 million" at bounding box center [953, 395] width 10 height 10
radio input "true"
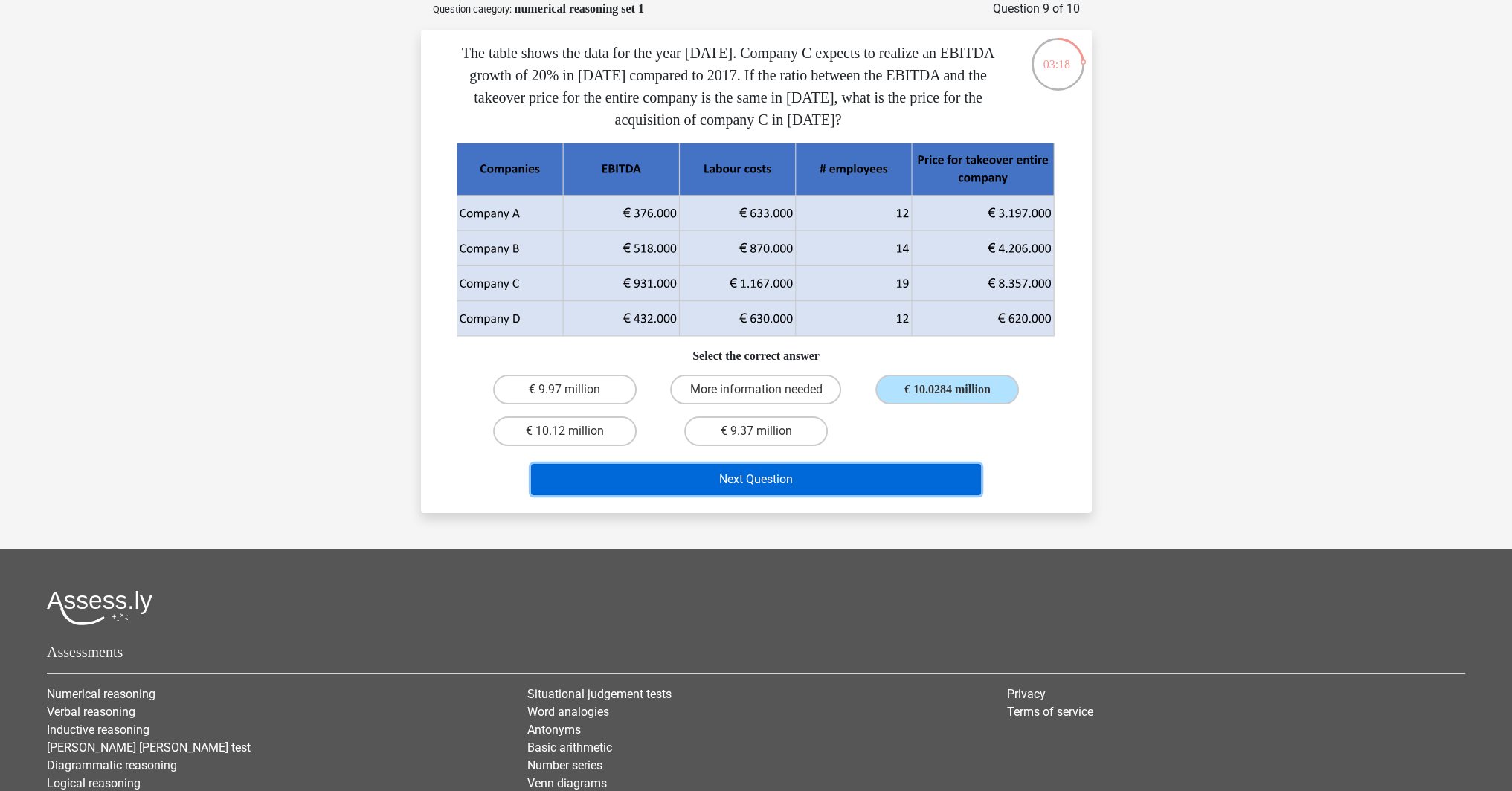
click at [858, 485] on button "Next Question" at bounding box center [756, 479] width 450 height 31
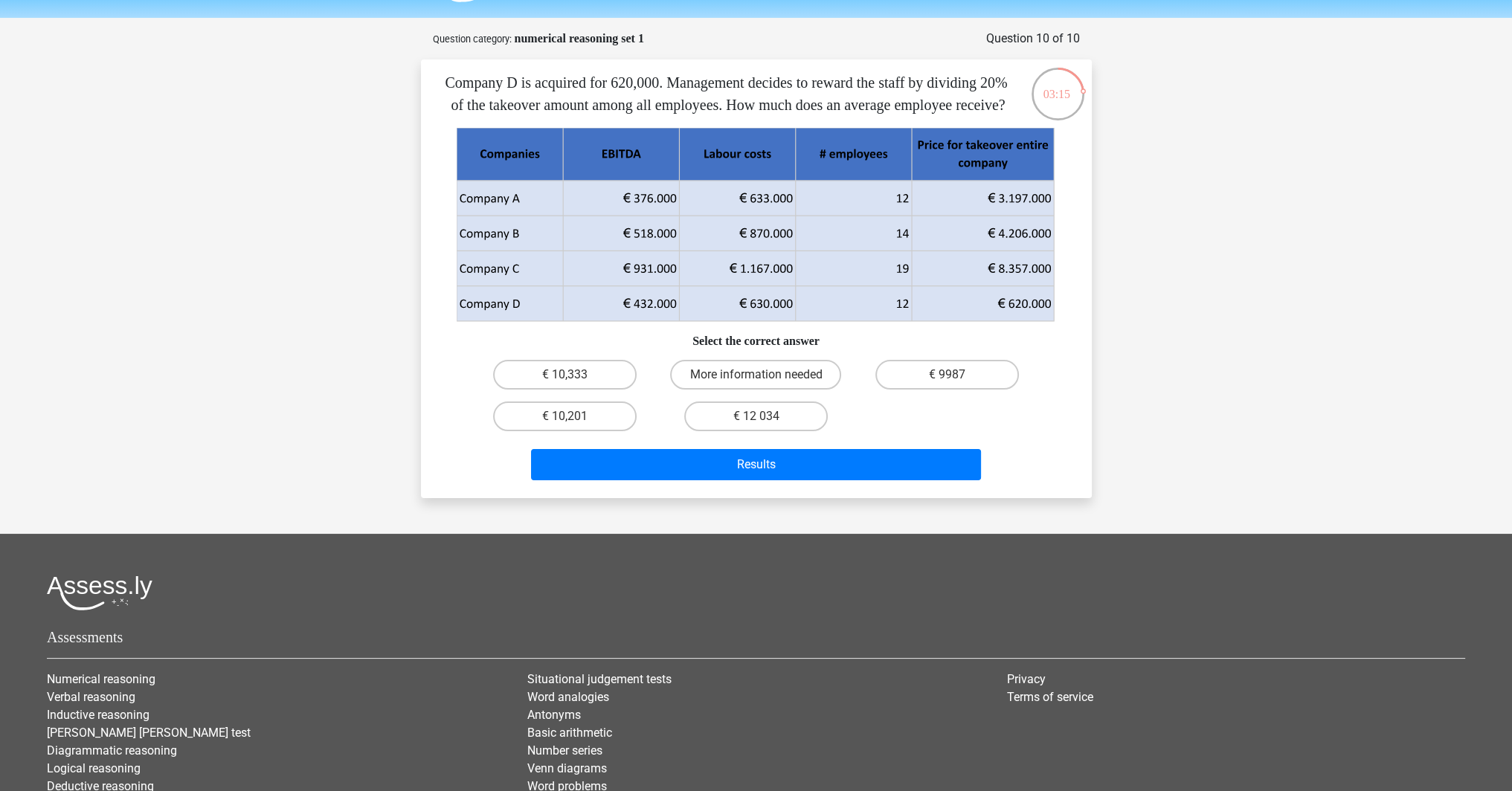
scroll to position [0, 0]
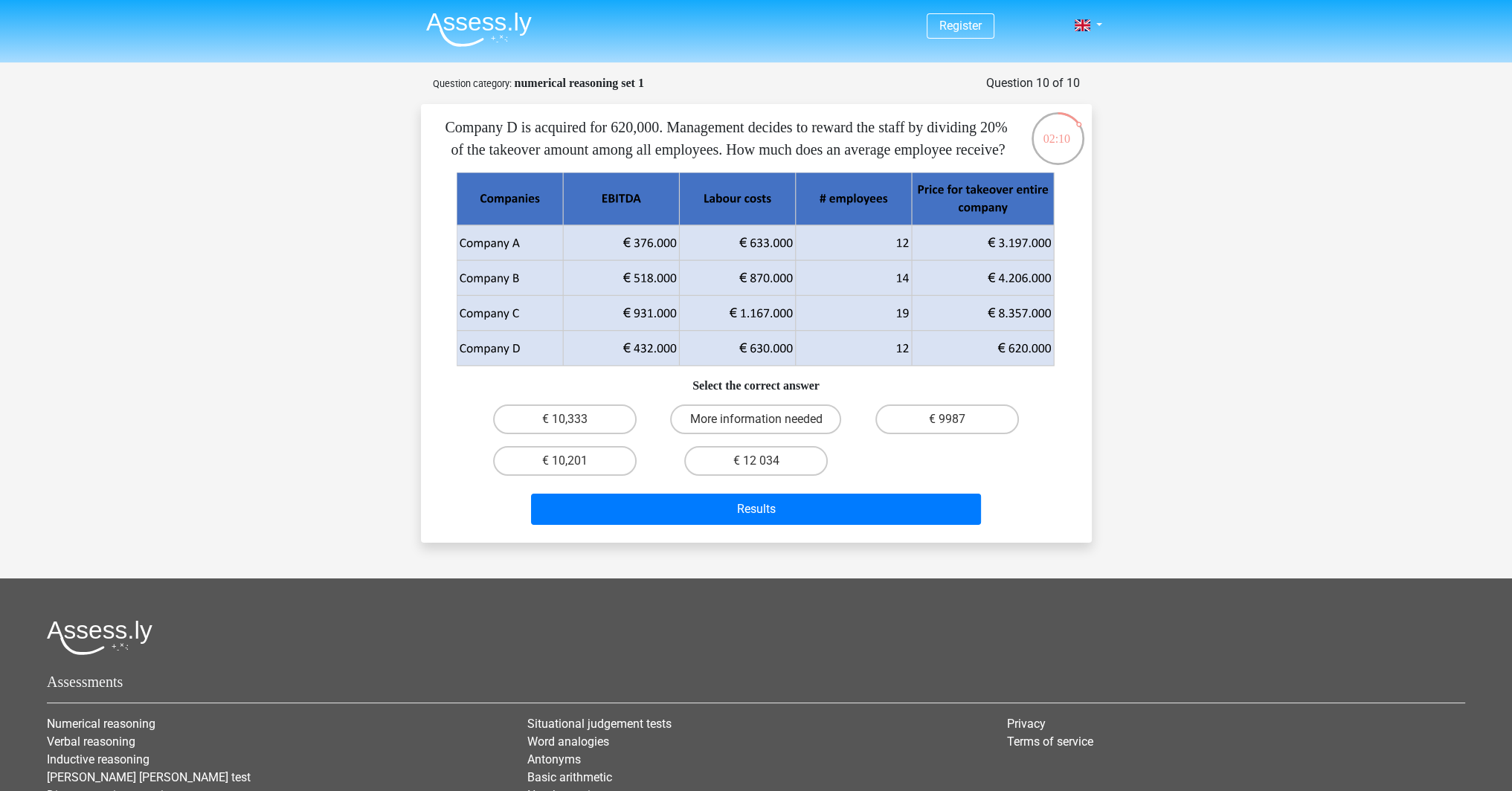
click at [604, 434] on label "€ 10,333" at bounding box center [564, 419] width 143 height 30
click at [574, 429] on input "€ 10,333" at bounding box center [569, 424] width 10 height 10
radio input "true"
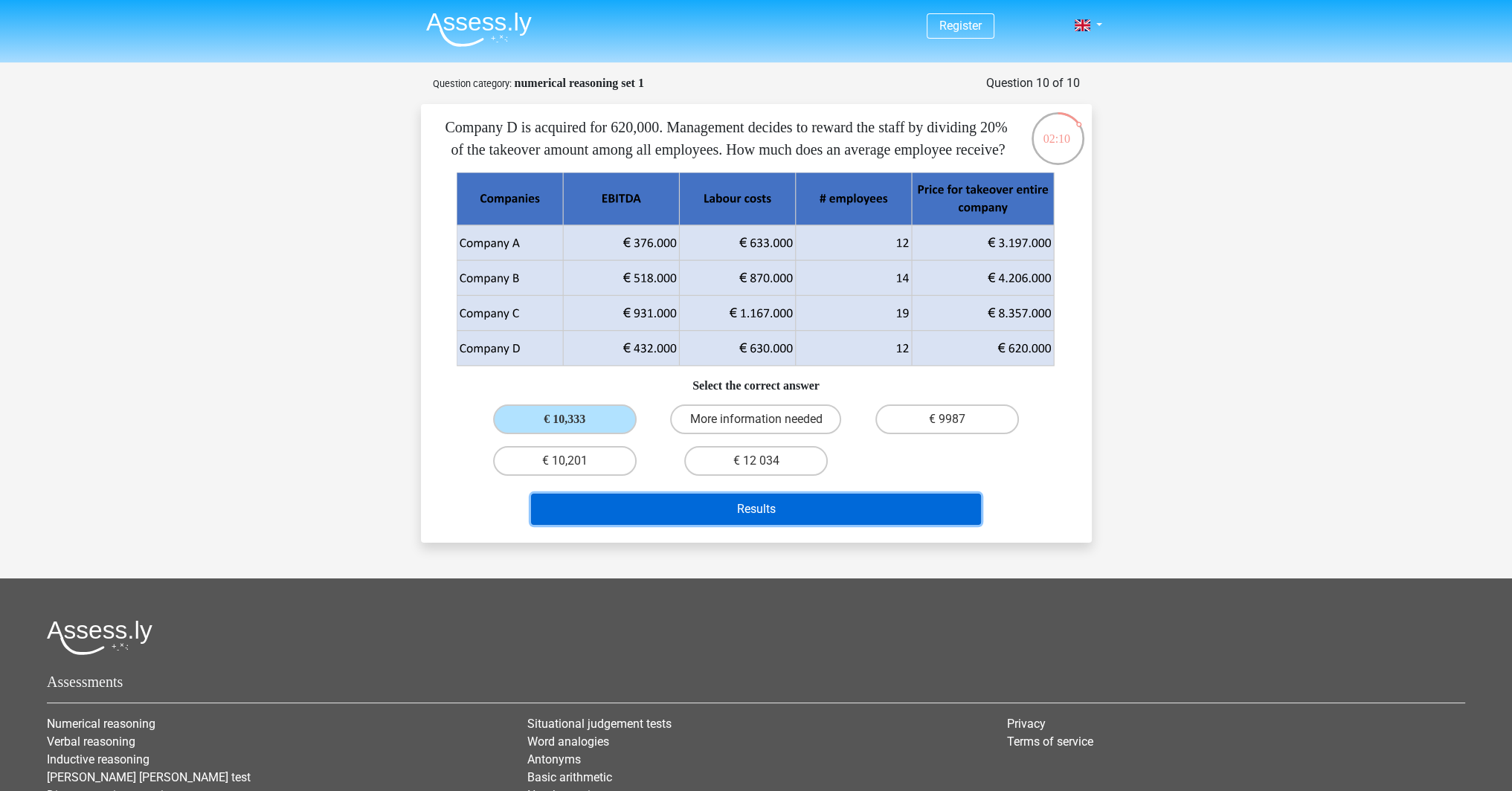
click at [806, 525] on button "Results" at bounding box center [756, 509] width 450 height 31
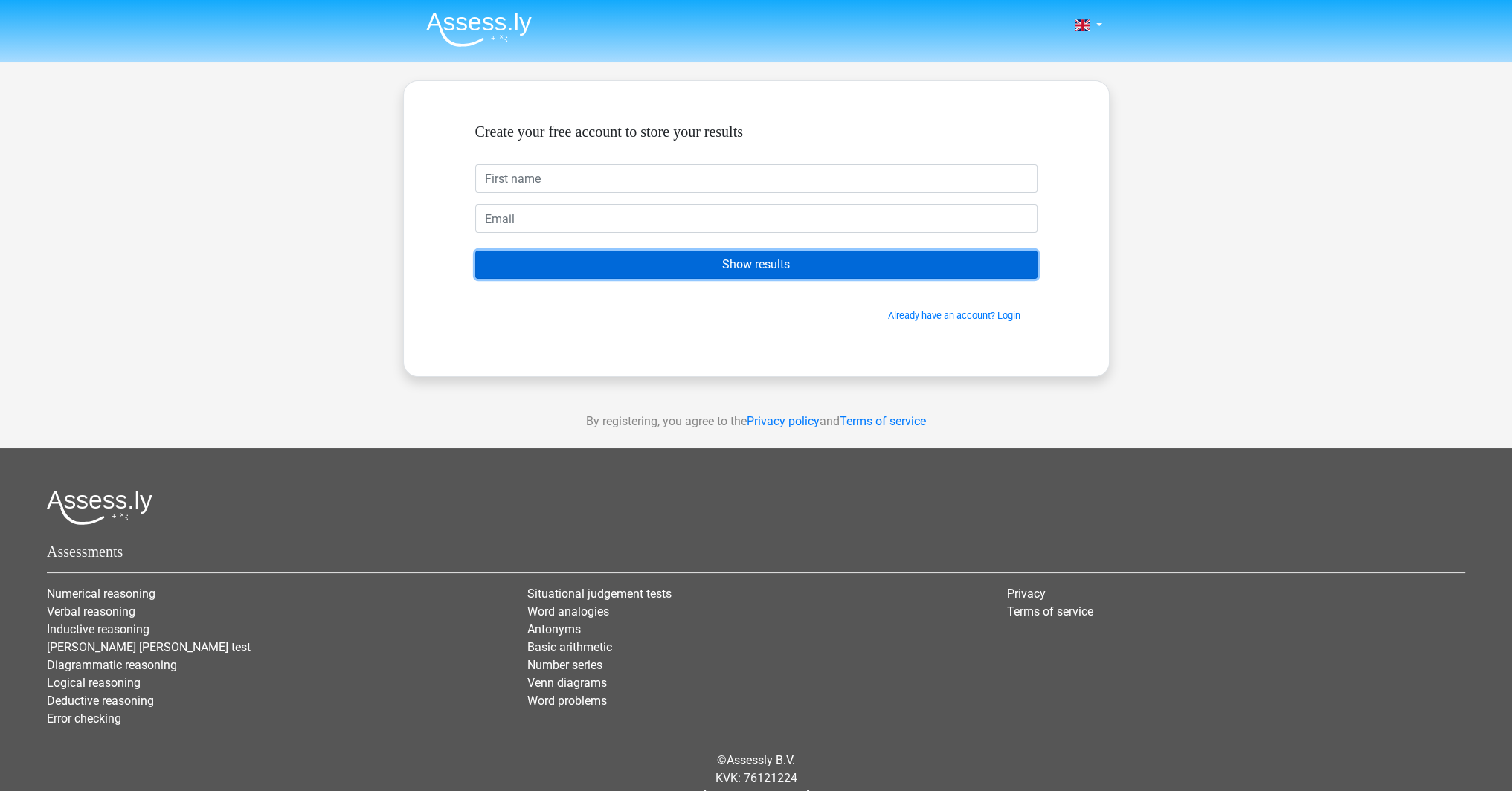
click at [750, 263] on input "Show results" at bounding box center [757, 265] width 563 height 28
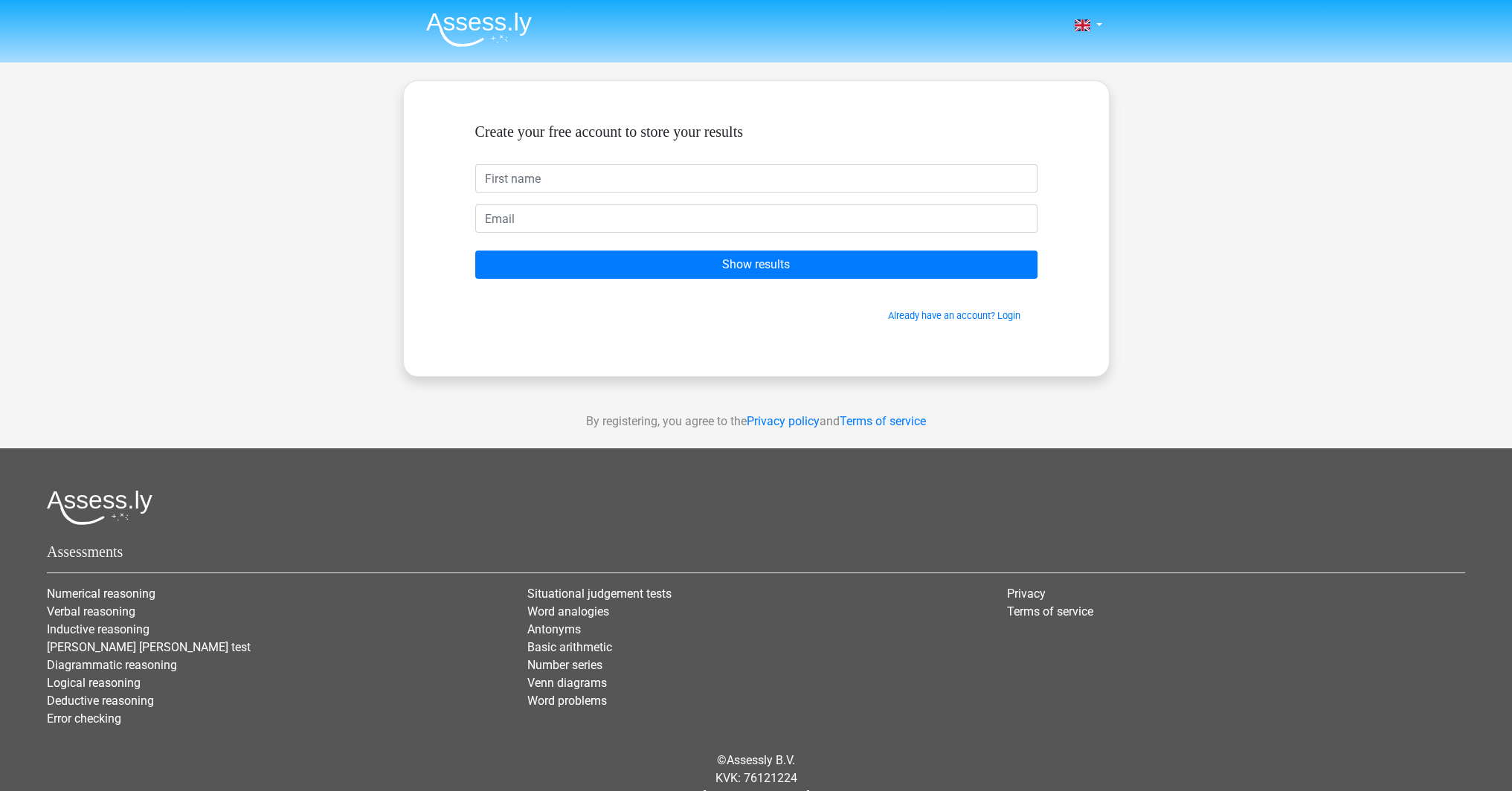
click at [708, 320] on span "Already have an account? Login" at bounding box center [757, 316] width 551 height 14
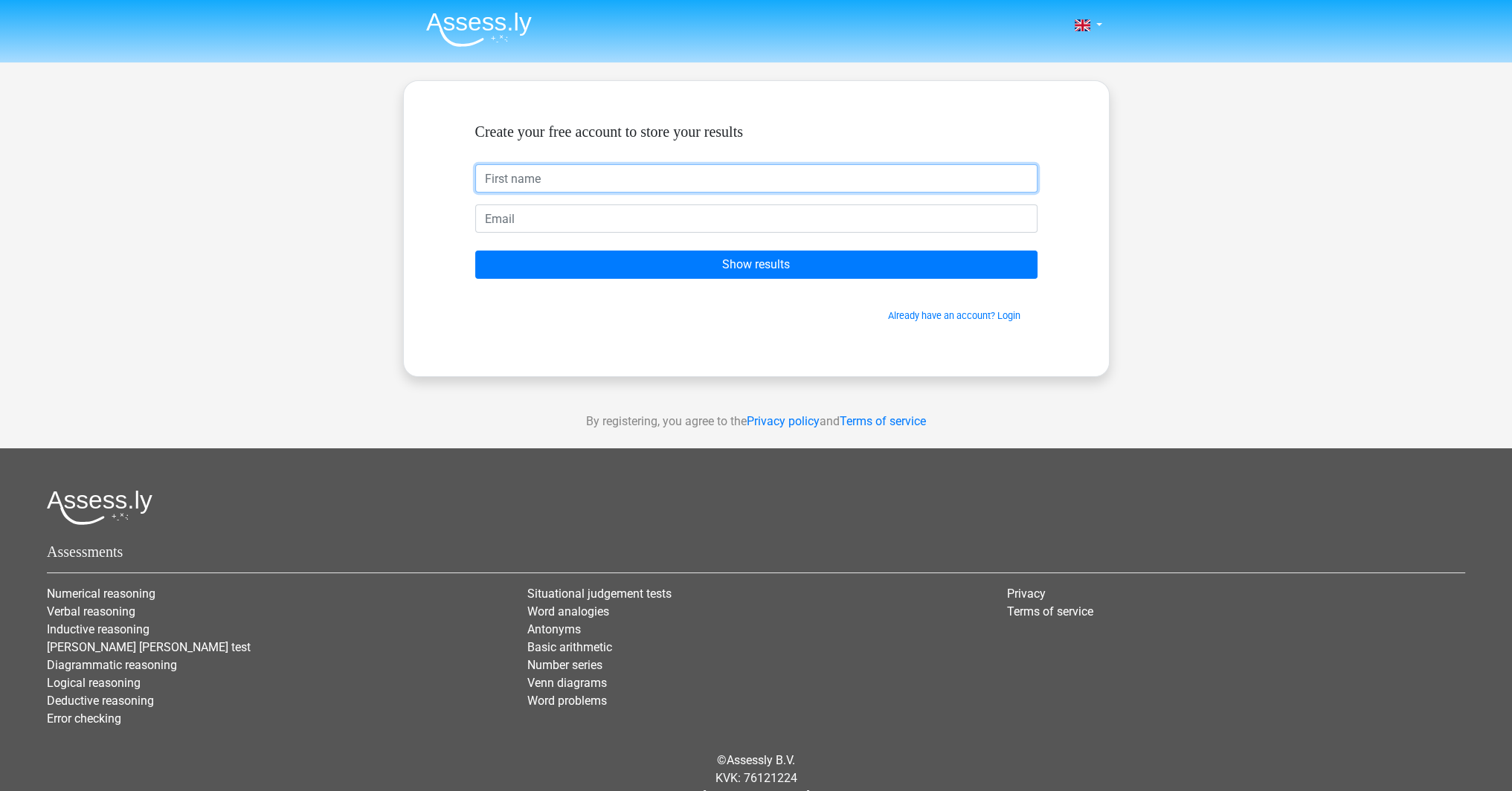
click at [531, 180] on input "text" at bounding box center [757, 178] width 563 height 28
type input "[PERSON_NAME]"
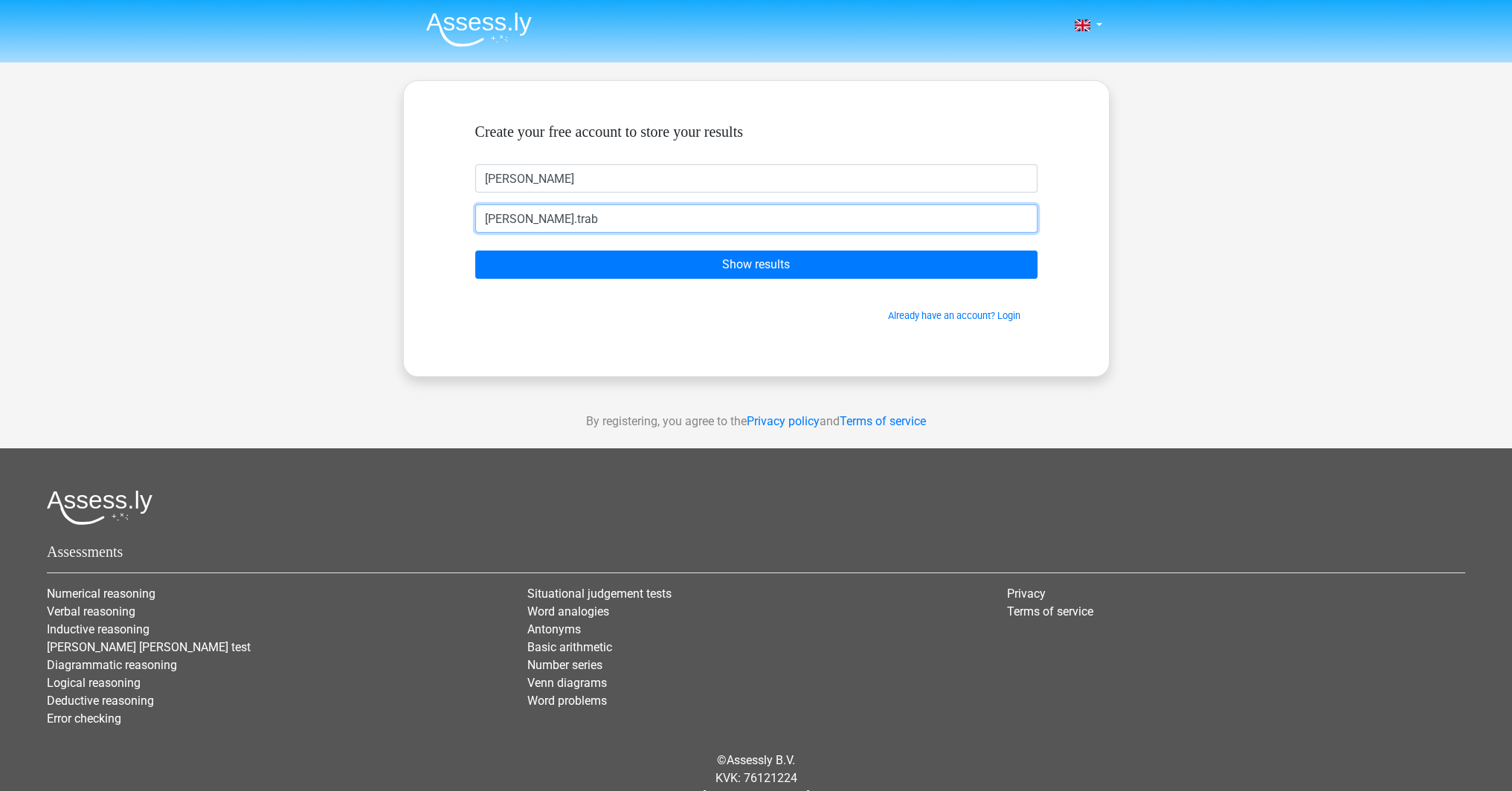
type input "steven.tra"
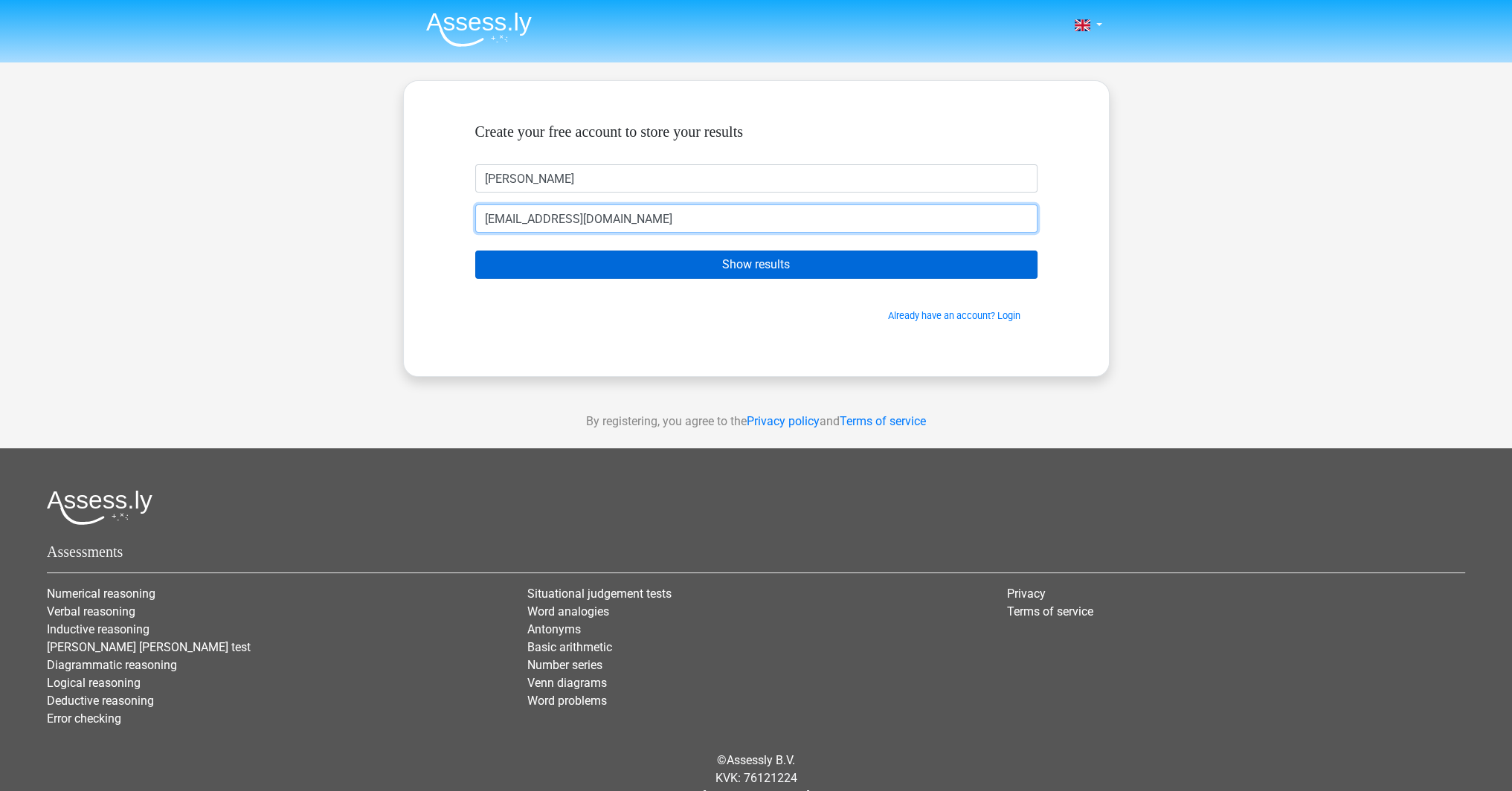
type input "[EMAIL_ADDRESS][DOMAIN_NAME]"
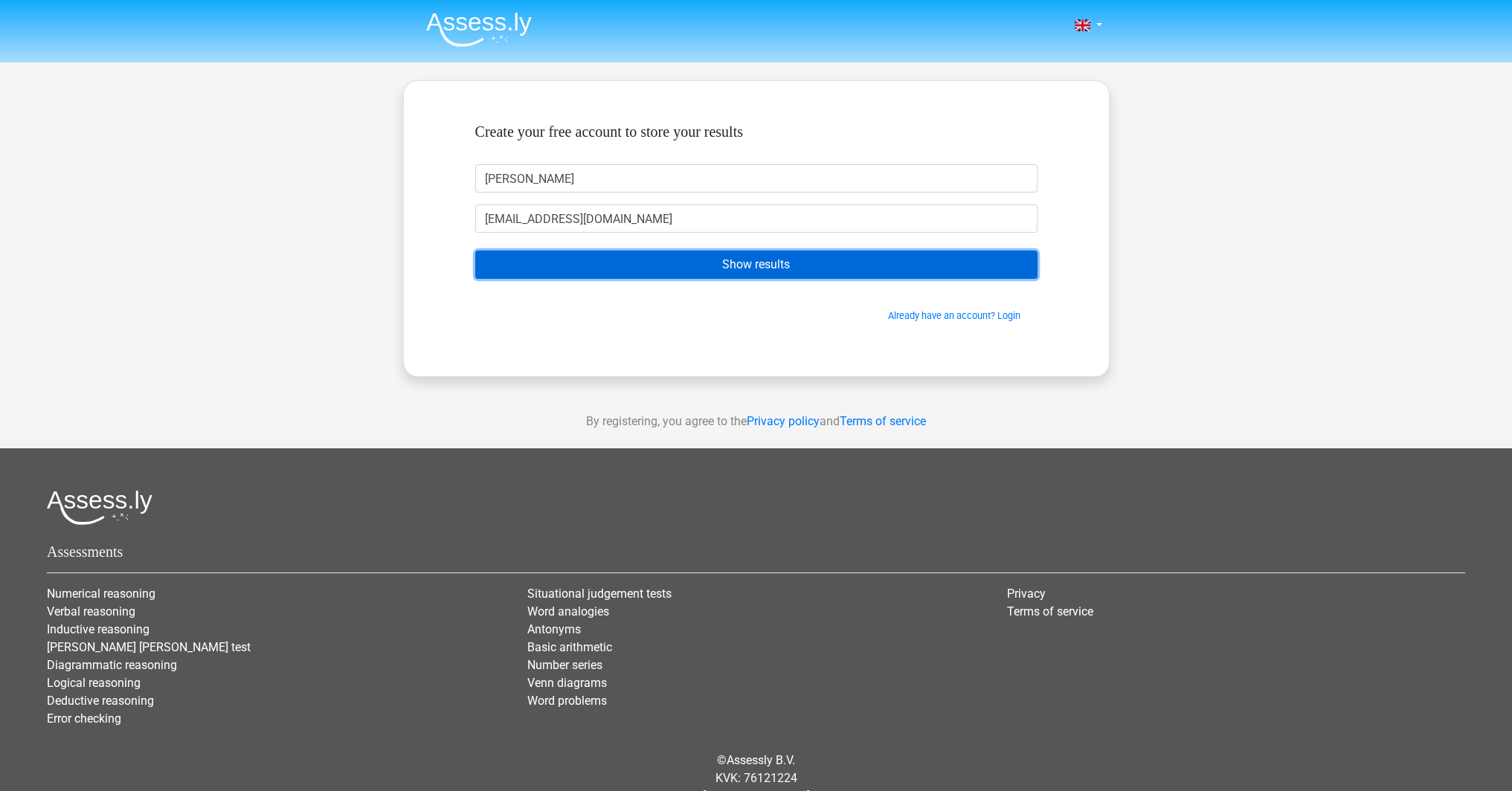
click at [637, 270] on input "Show results" at bounding box center [757, 265] width 563 height 28
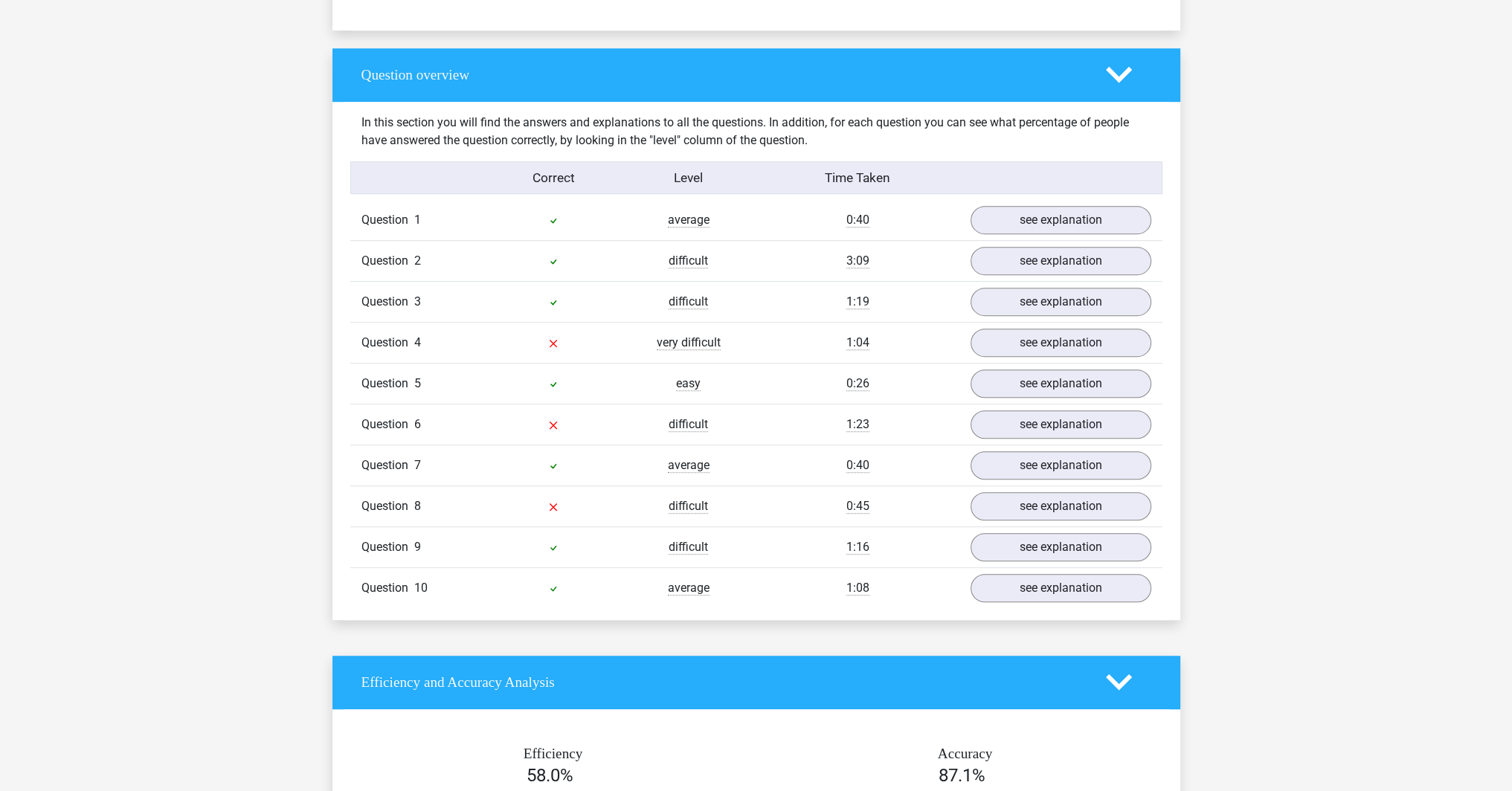
scroll to position [1116, 0]
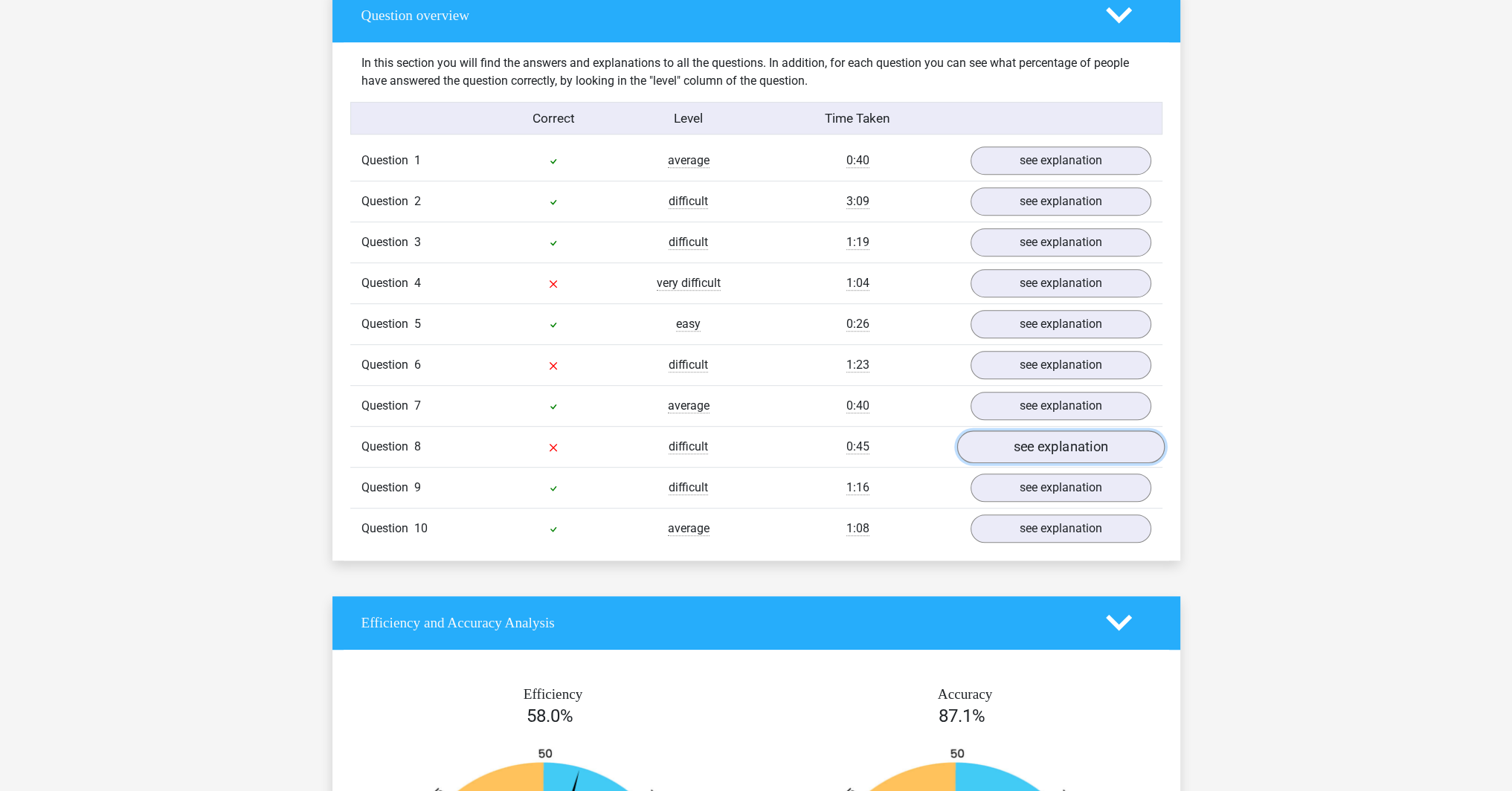
click at [999, 441] on link "see explanation" at bounding box center [1061, 446] width 208 height 33
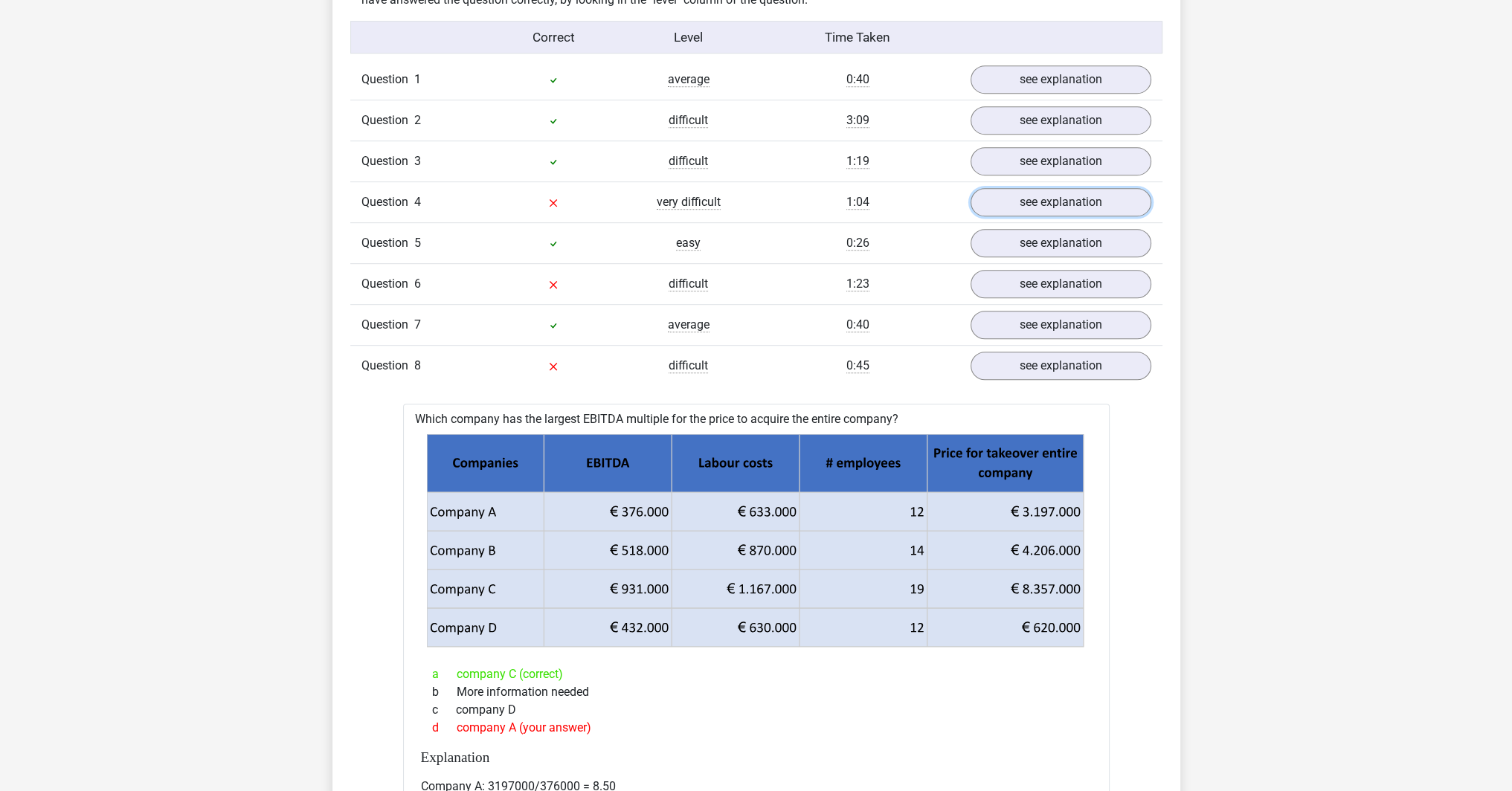
scroll to position [1190, 0]
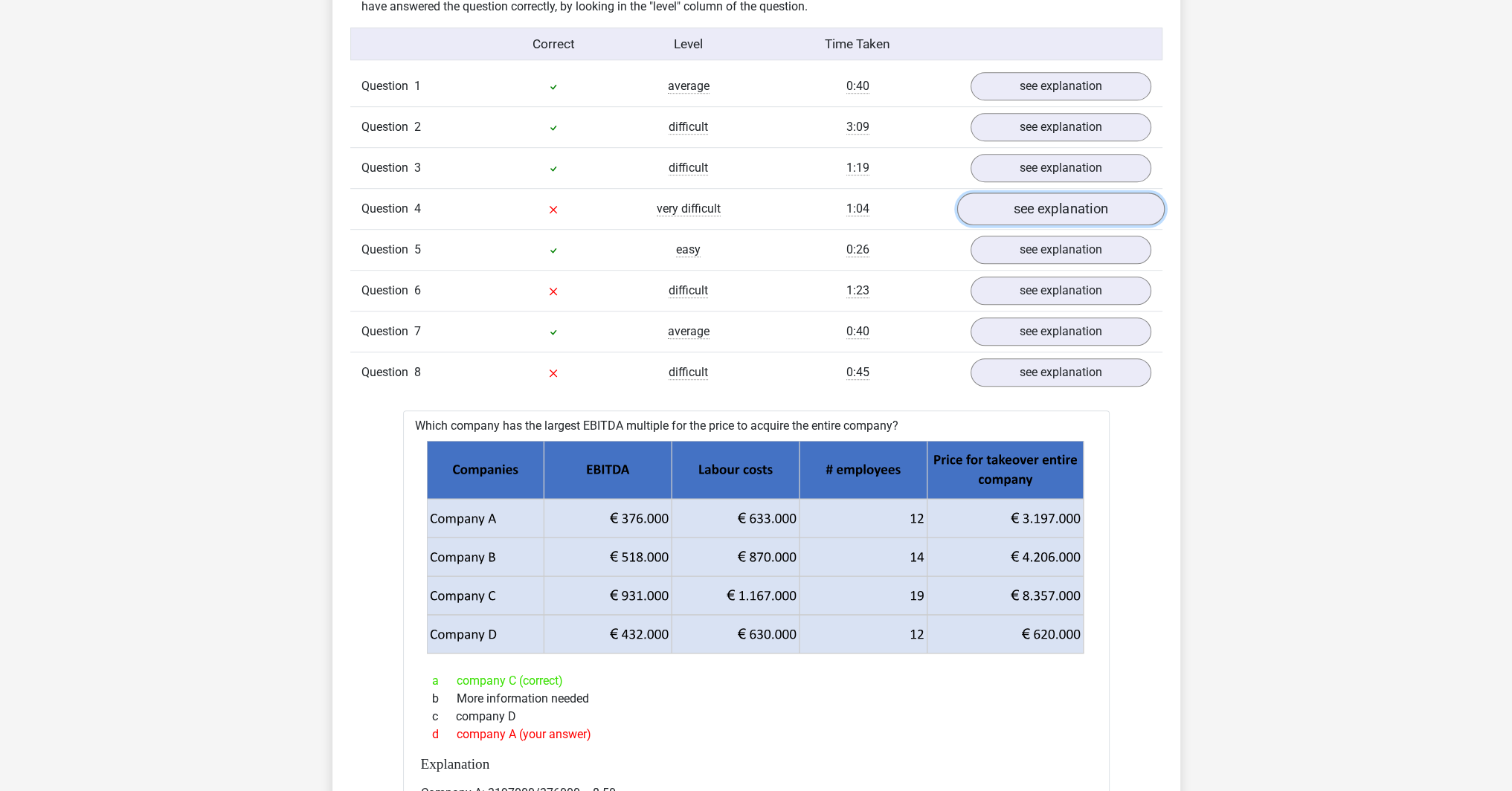
click at [1021, 208] on link "see explanation" at bounding box center [1061, 208] width 208 height 33
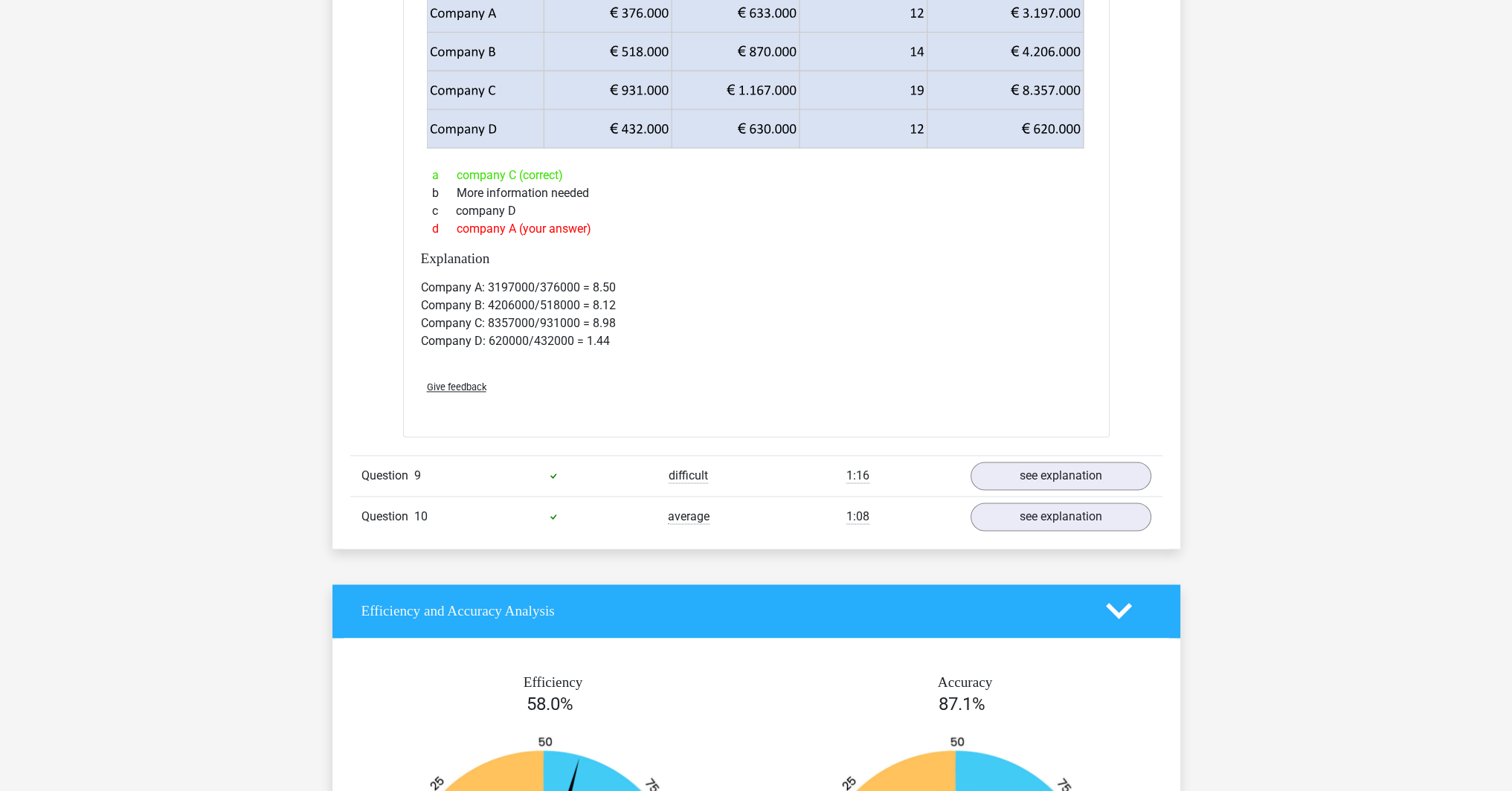
scroll to position [3273, 0]
